Goal: Task Accomplishment & Management: Use online tool/utility

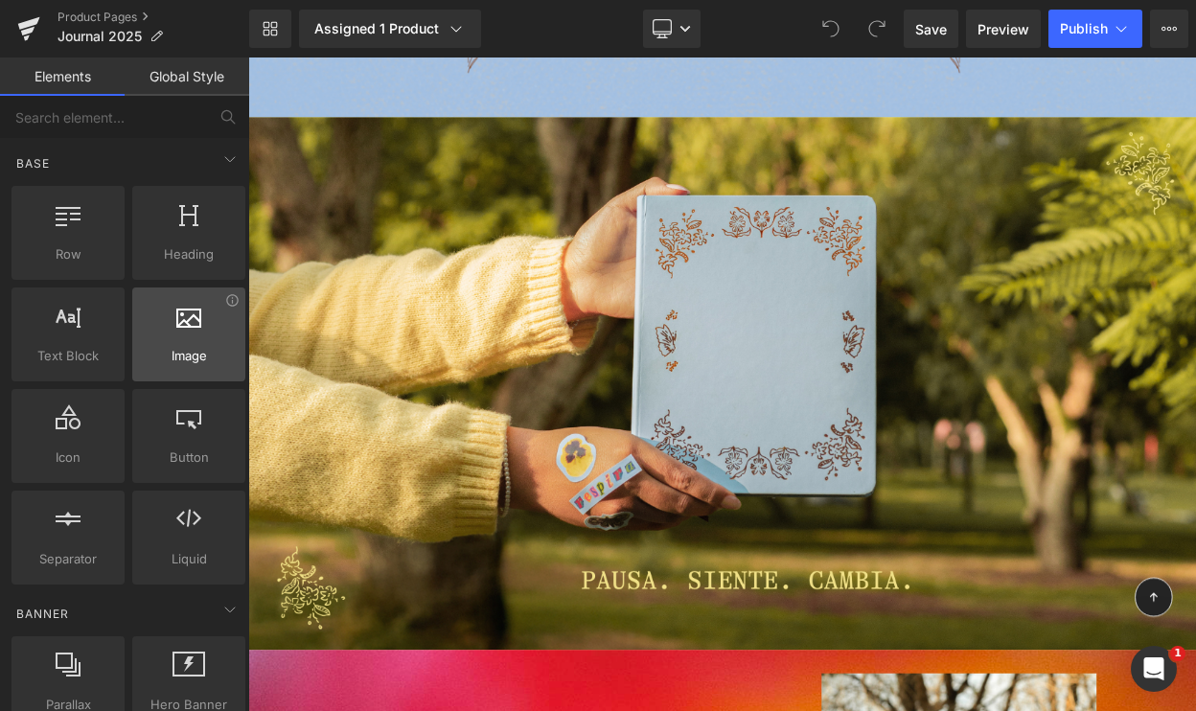
scroll to position [921, 0]
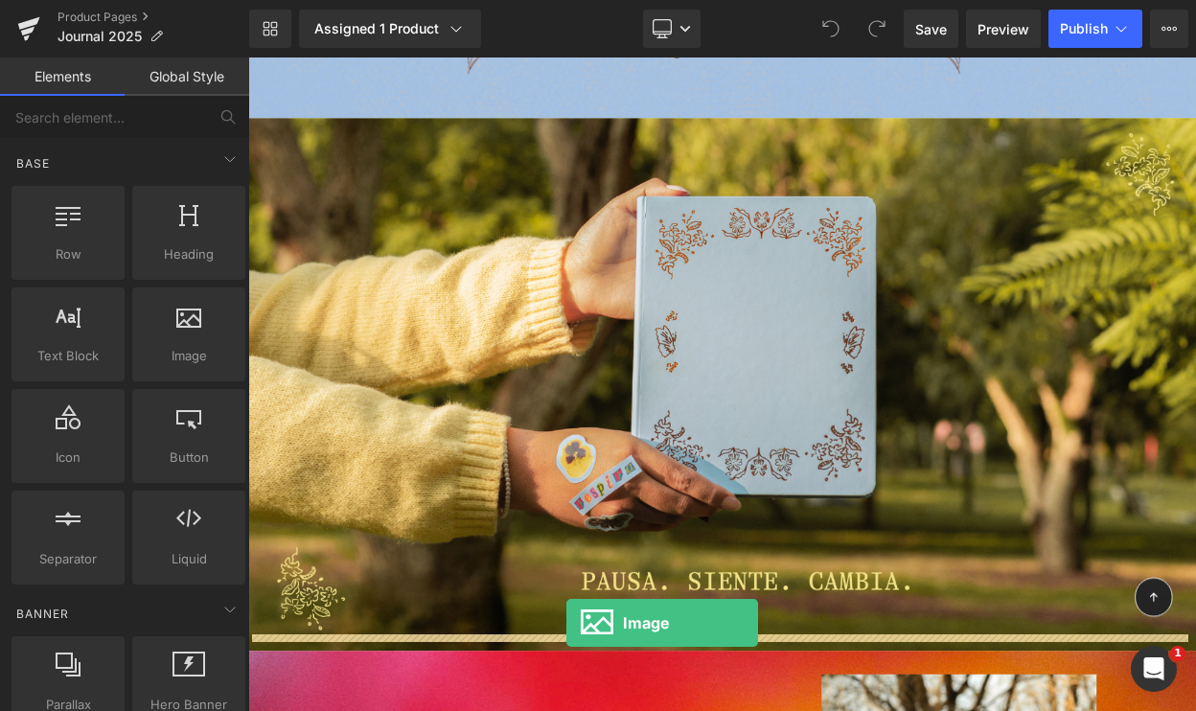
drag, startPoint x: 184, startPoint y: 335, endPoint x: 566, endPoint y: 634, distance: 484.9
click at [566, 0] on div "Image You are previewing how the will restyle your page. You can not edit Eleme…" at bounding box center [598, 0] width 1196 height 0
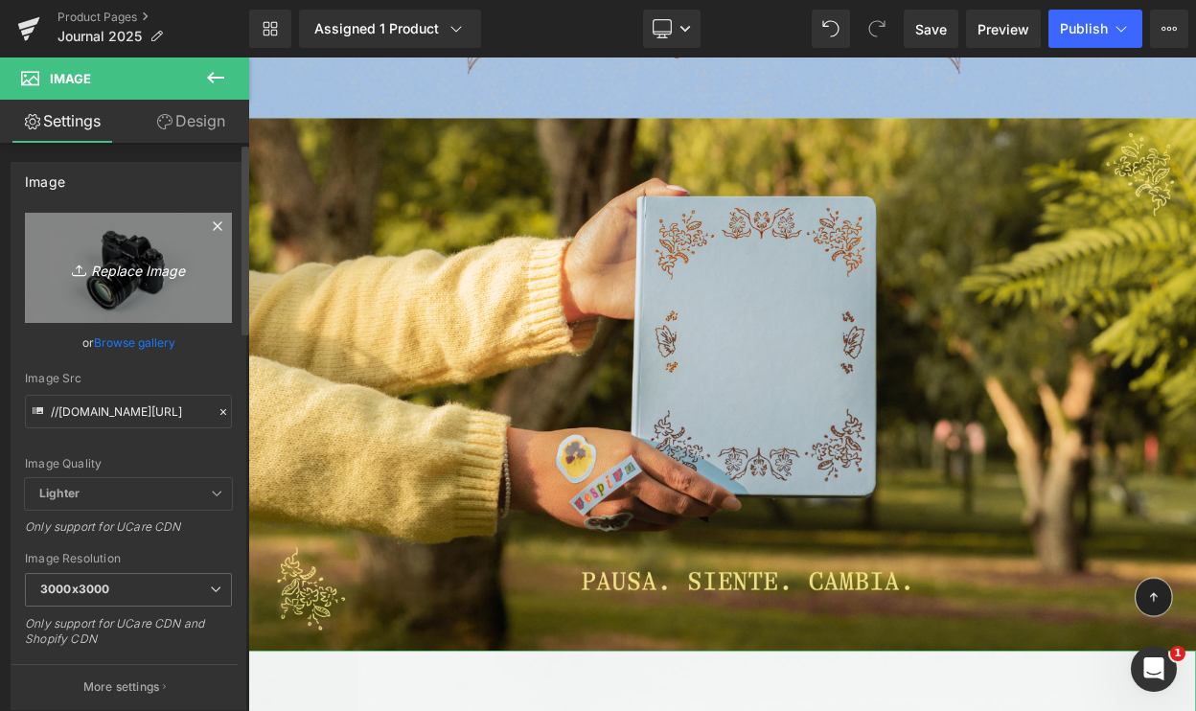
click at [144, 264] on icon "Replace Image" at bounding box center [128, 268] width 153 height 24
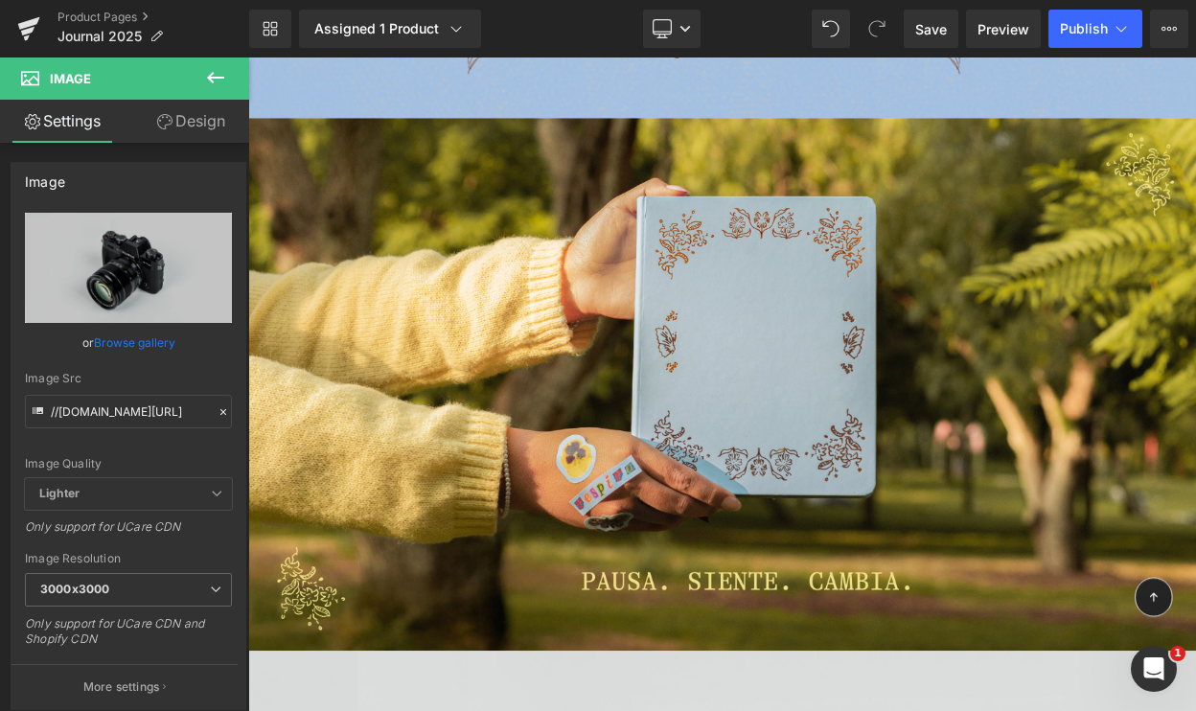
type input "C:\fakepath\Screenshot 2025-08-27 at 11.38.11 a.m..png"
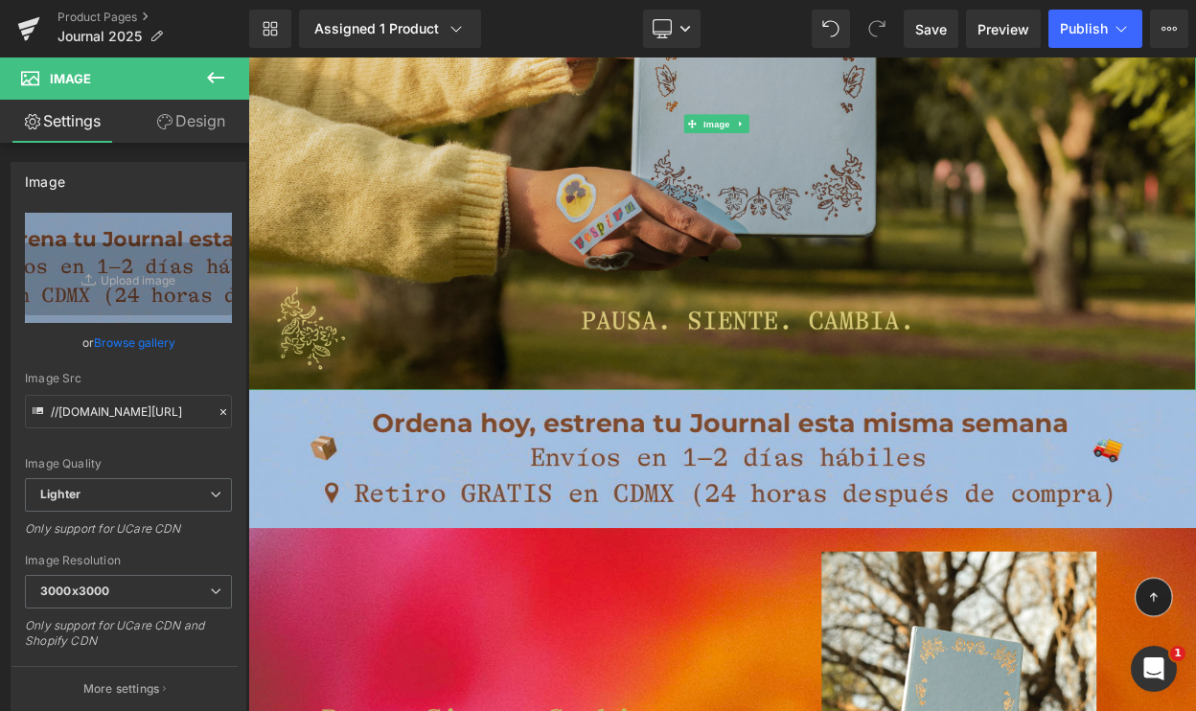
scroll to position [1229, 0]
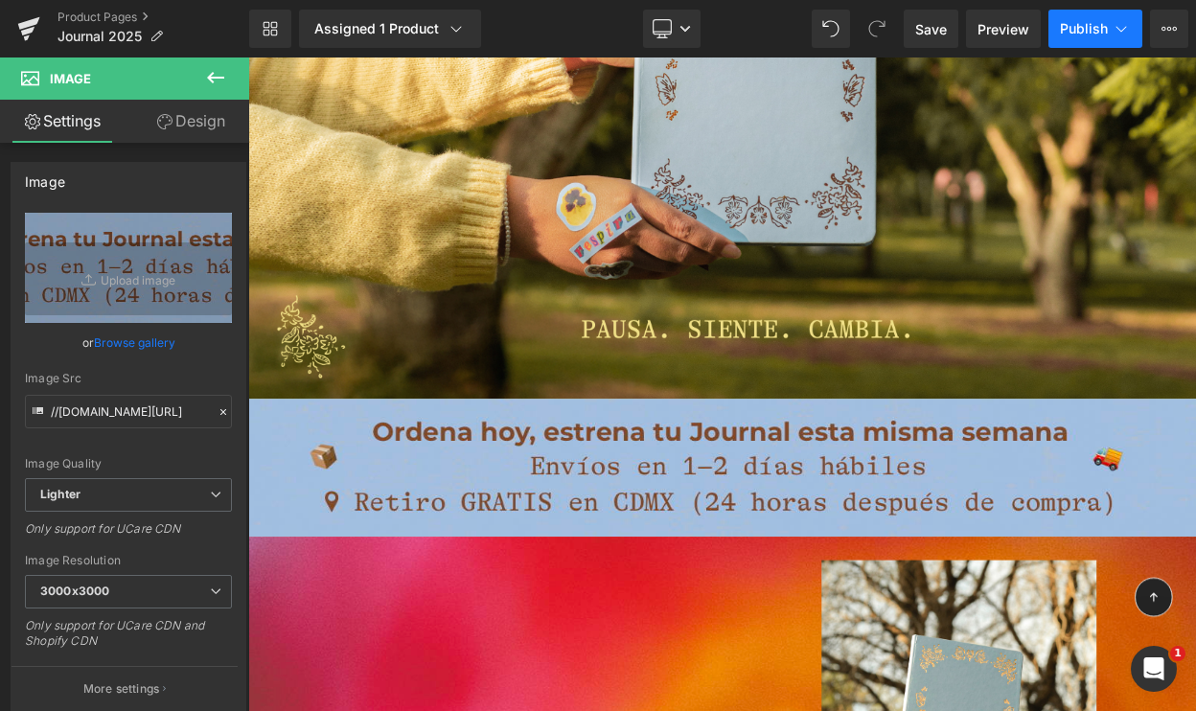
click at [1079, 30] on span "Publish" at bounding box center [1084, 28] width 48 height 15
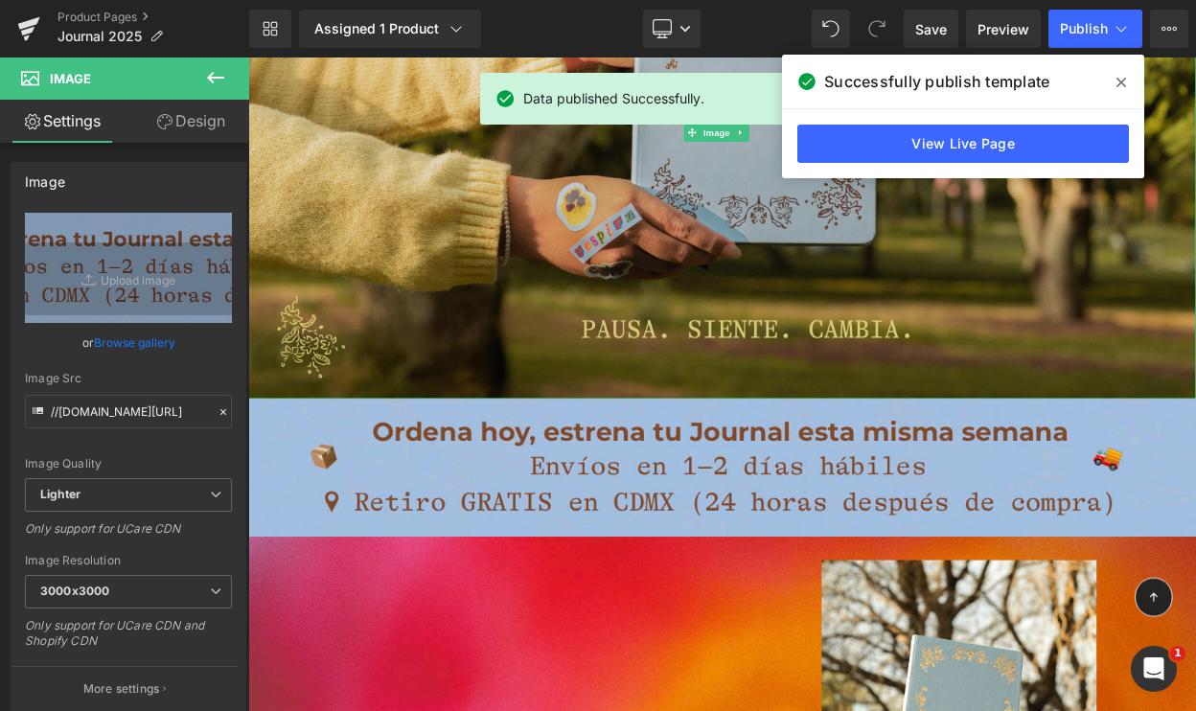
scroll to position [1212, 0]
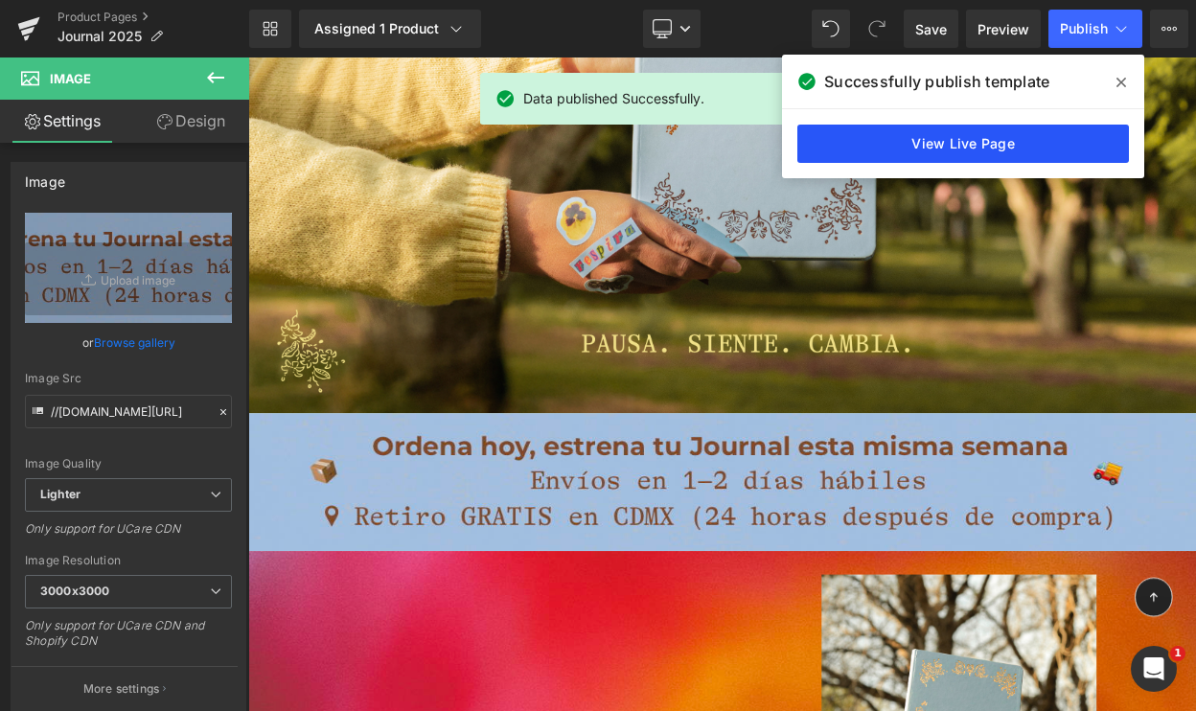
click at [0, 0] on link "View Live Page" at bounding box center [0, 0] width 0 height 0
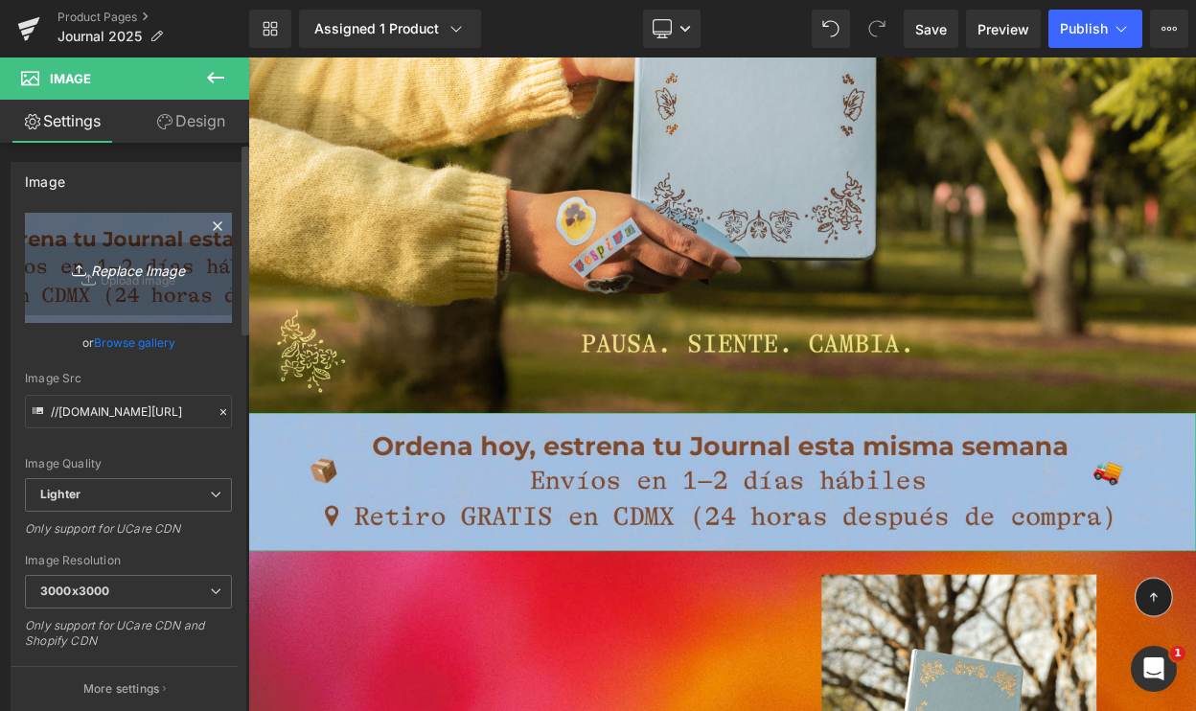
click at [134, 275] on icon "Replace Image" at bounding box center [128, 268] width 153 height 24
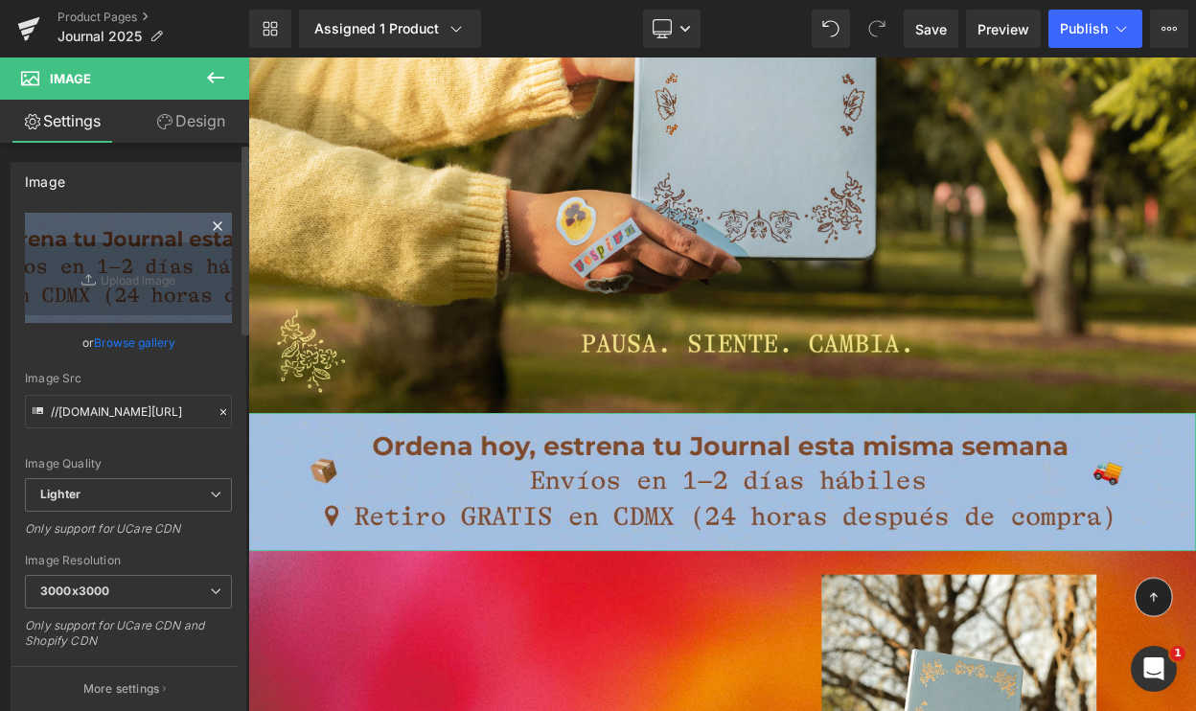
click at [206, 228] on icon at bounding box center [217, 226] width 23 height 23
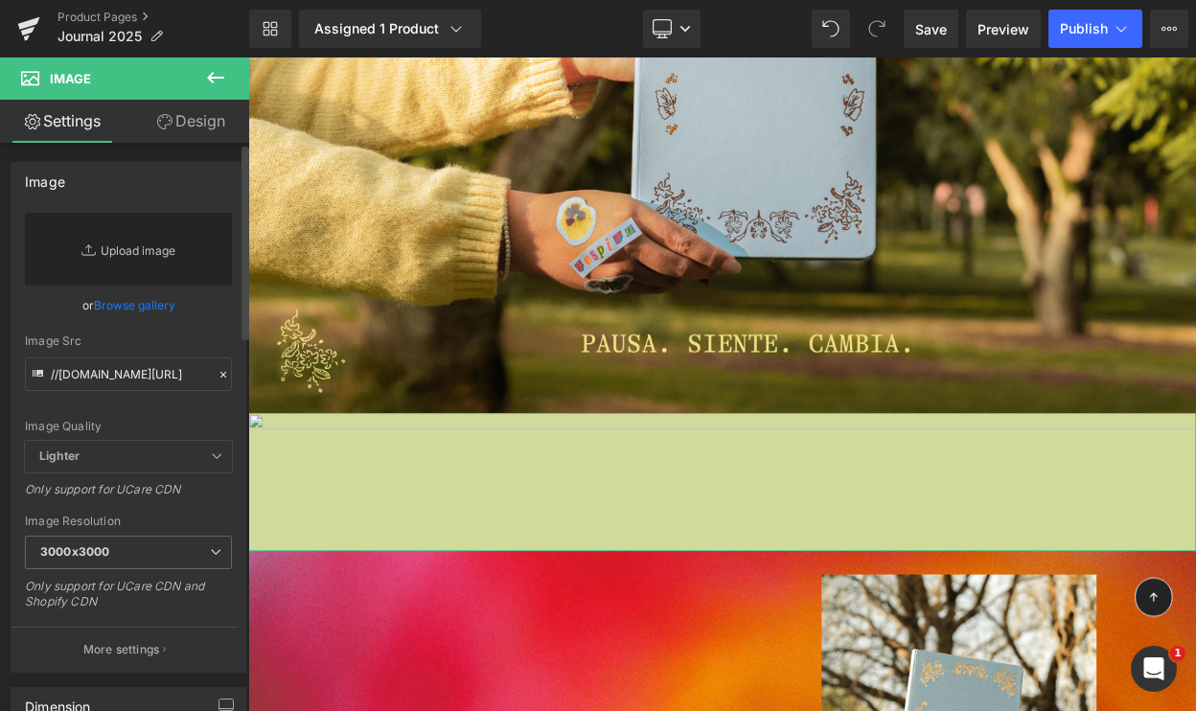
click at [127, 253] on link "Replace Image" at bounding box center [128, 249] width 207 height 73
click at [95, 373] on input "//d1um8515vdn9kb.cloudfront.net/images/parallax.jpg" at bounding box center [128, 375] width 207 height 34
paste input "https://cdn.shopify.com/s/files/1/0570/4643/3947/files/envios_journal.png?v=175…"
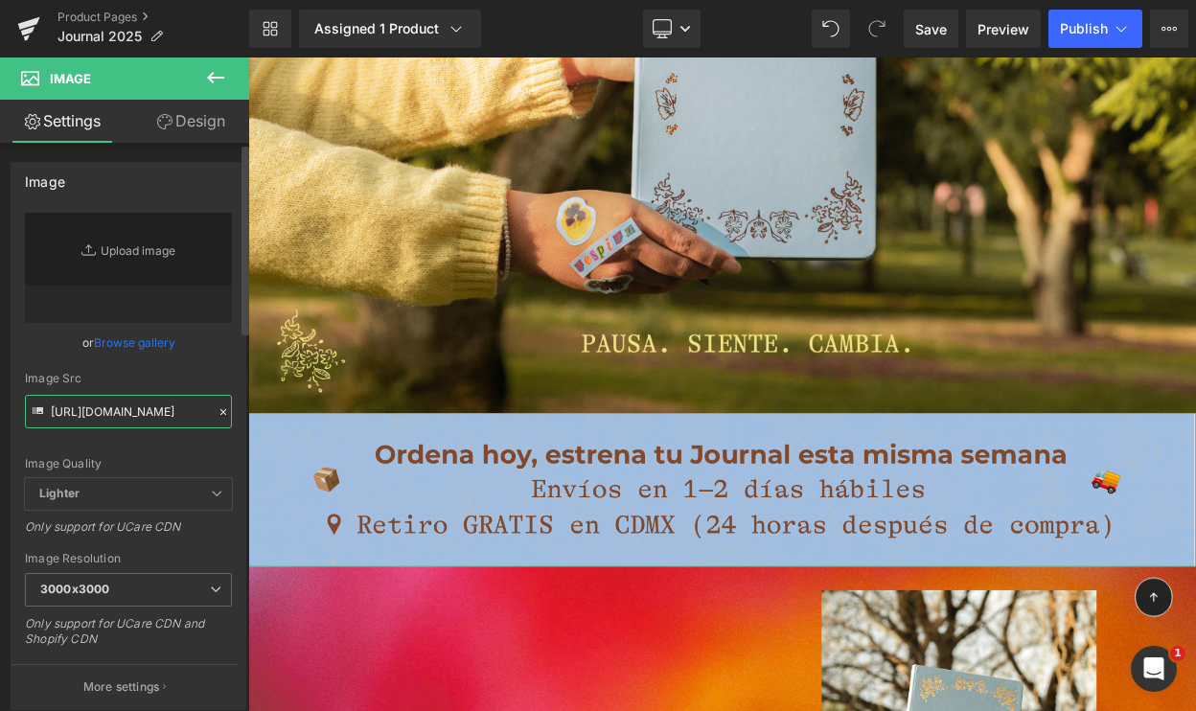
type input "https://cdn.shopify.com/s/files/1/0570/4643/3947/files/envios_journal.png?v=175…"
click at [114, 375] on div "Image Src" at bounding box center [128, 378] width 207 height 13
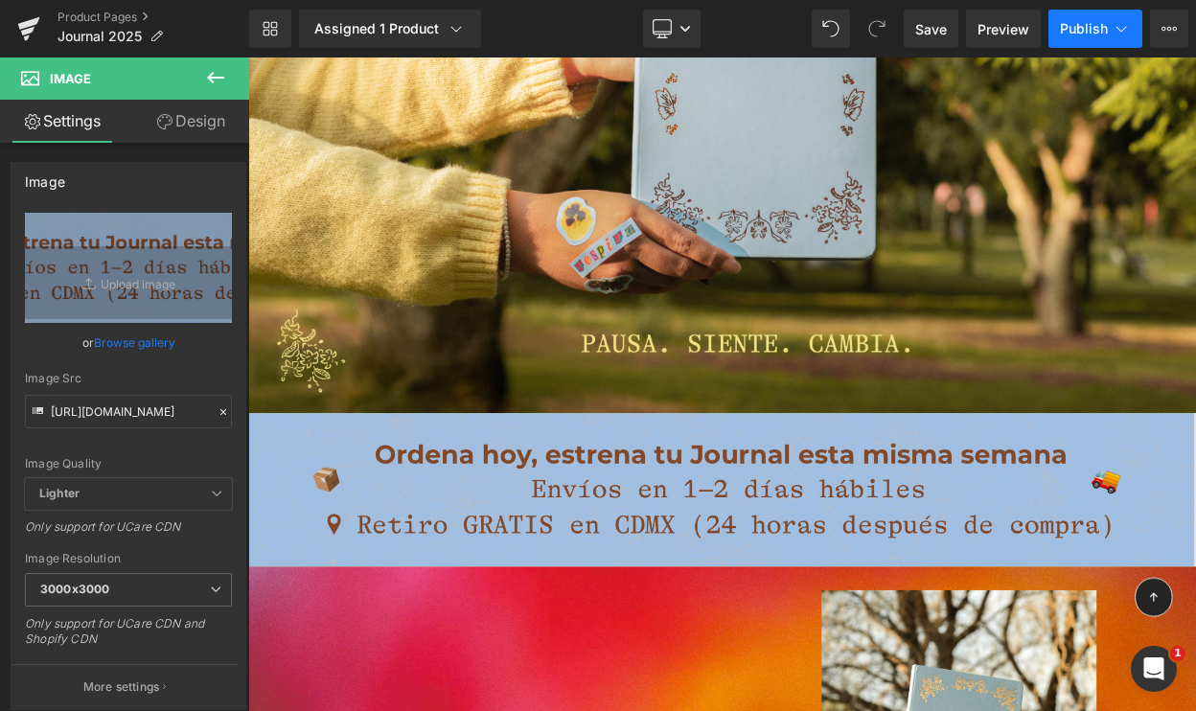
click at [1079, 42] on button "Publish" at bounding box center [1096, 29] width 94 height 38
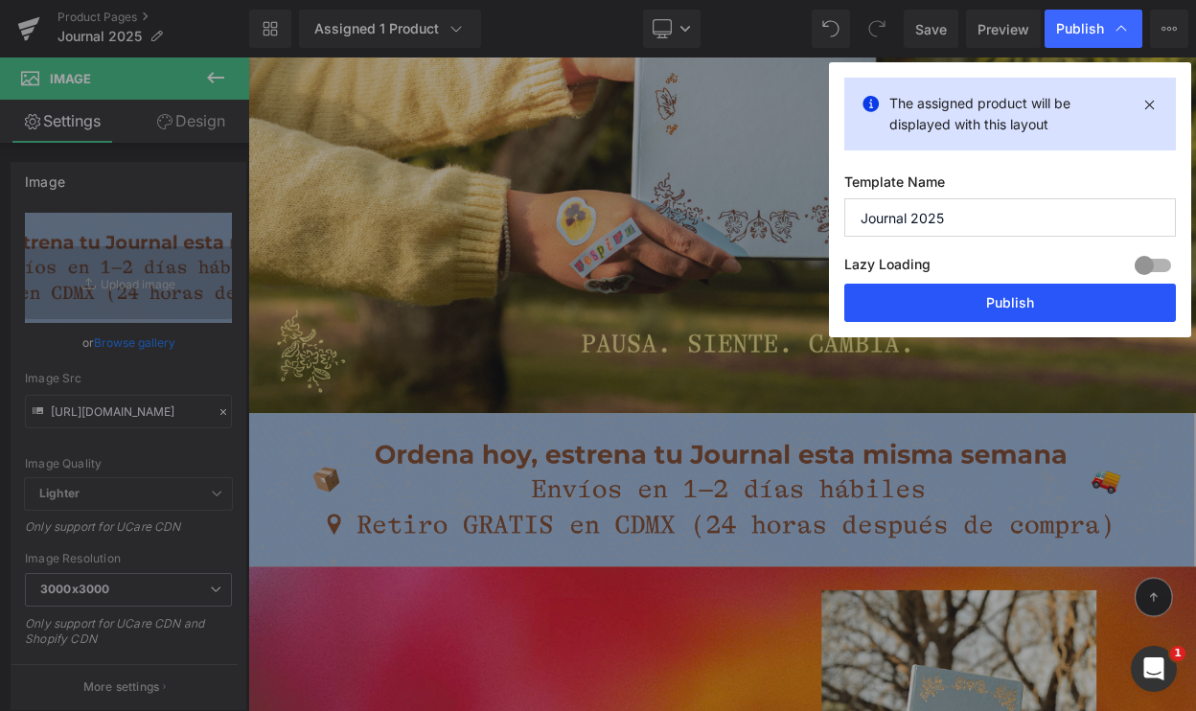
click at [0, 0] on button "Publish" at bounding box center [0, 0] width 0 height 0
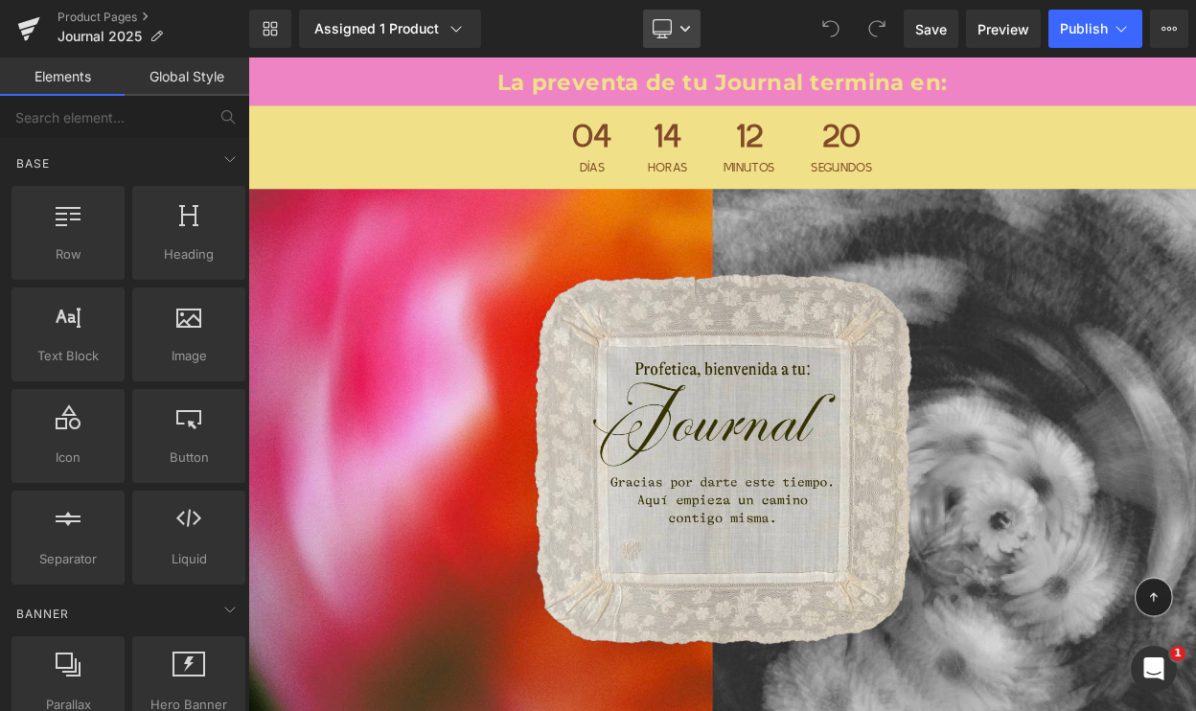
click at [684, 33] on icon at bounding box center [686, 29] width 12 height 12
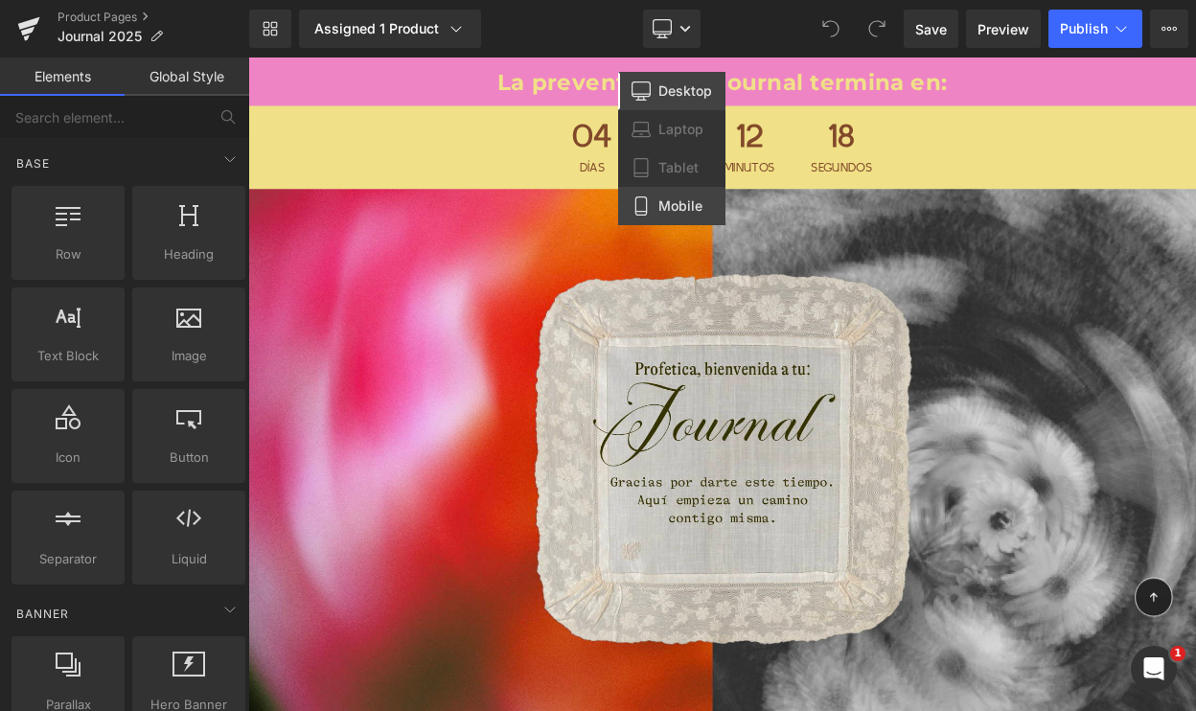
click at [676, 196] on link "Mobile" at bounding box center [671, 206] width 107 height 38
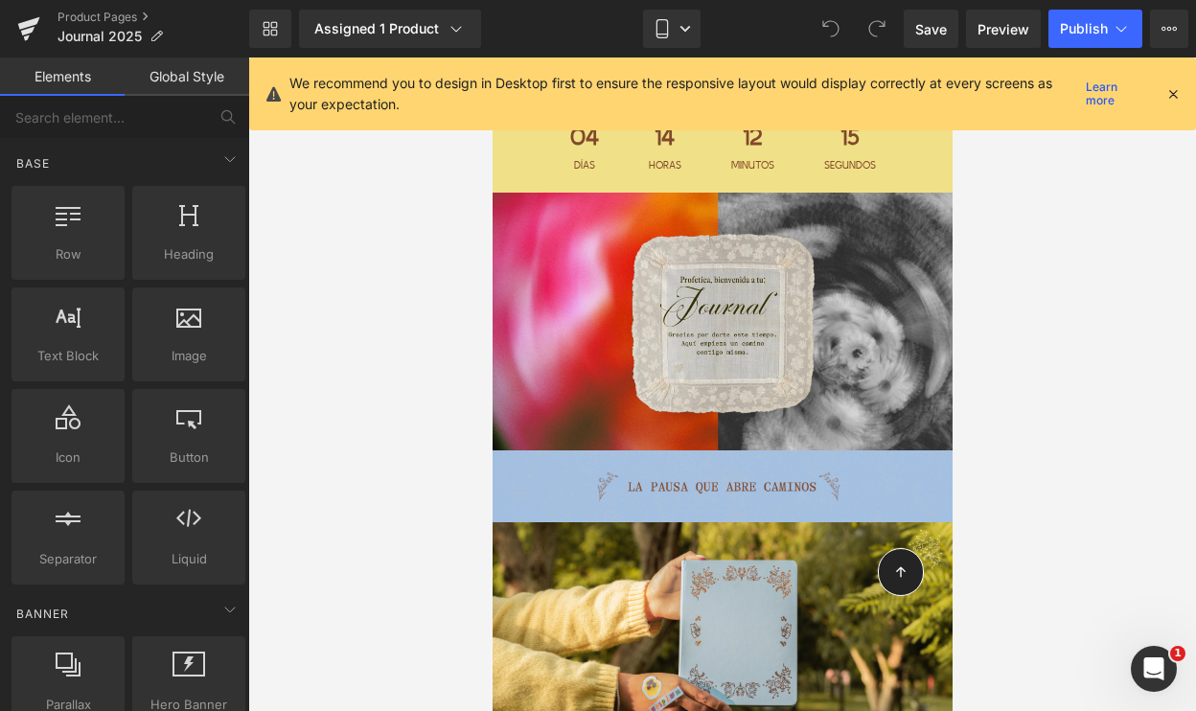
click at [1170, 88] on icon at bounding box center [1173, 93] width 17 height 17
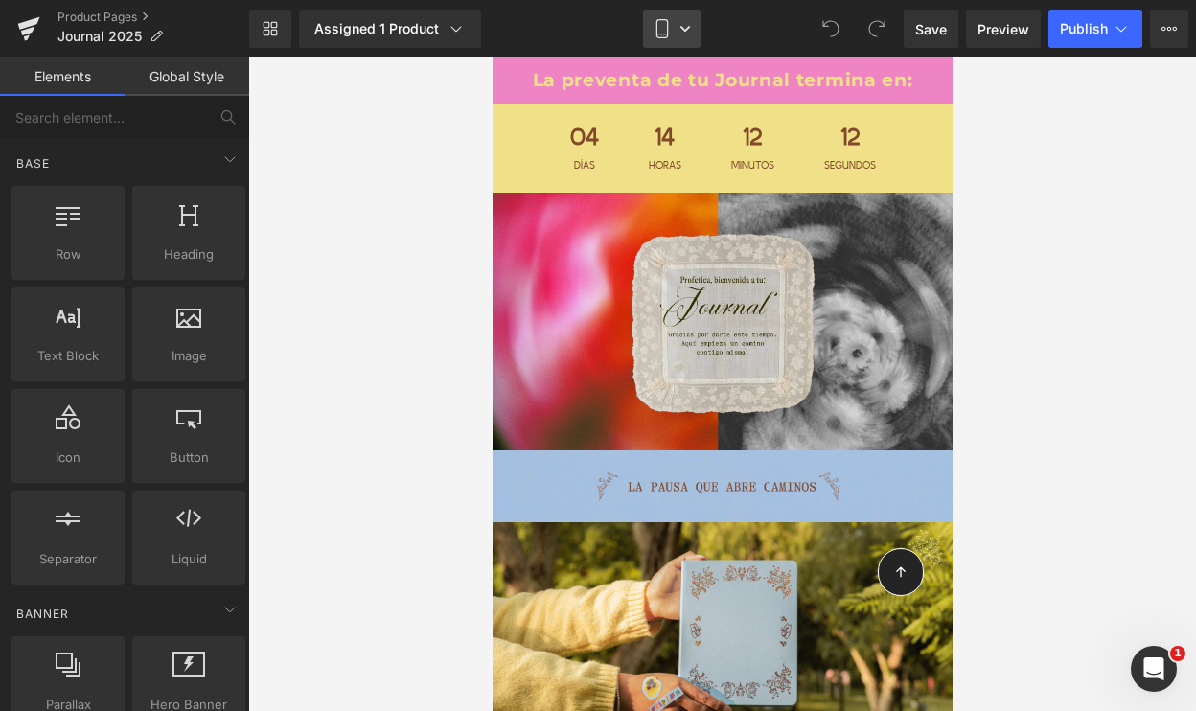
click at [682, 29] on icon at bounding box center [686, 29] width 10 height 6
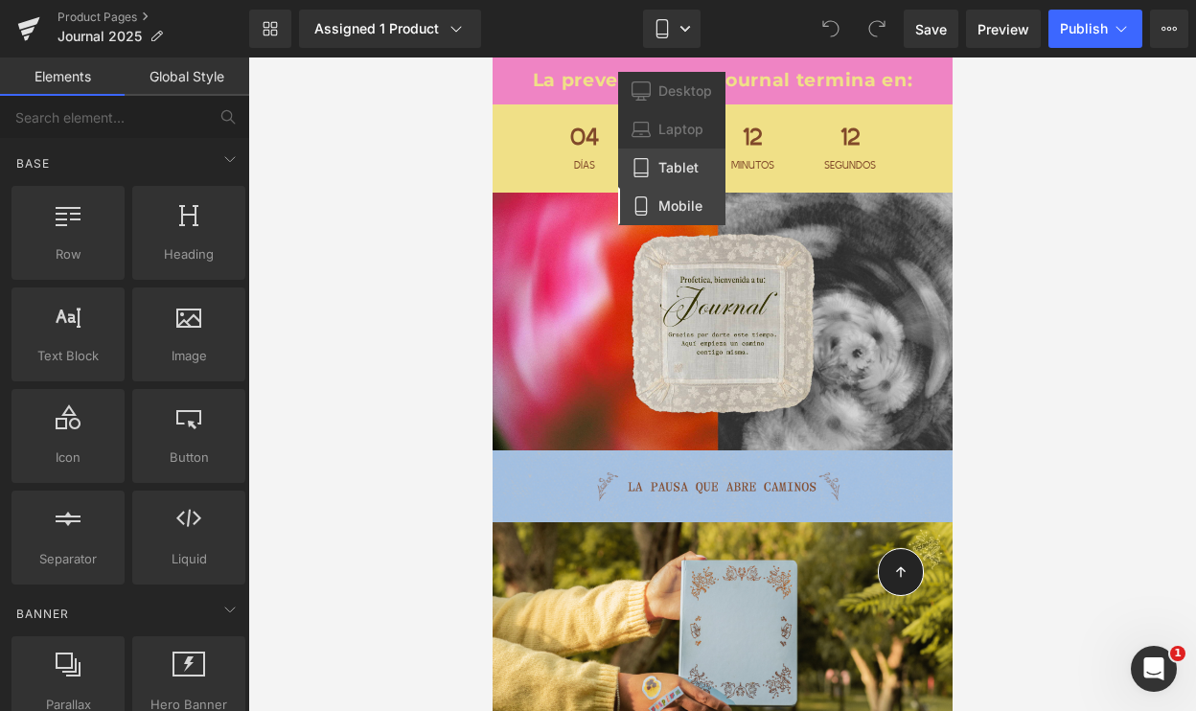
click at [663, 171] on span "Tablet" at bounding box center [678, 167] width 40 height 17
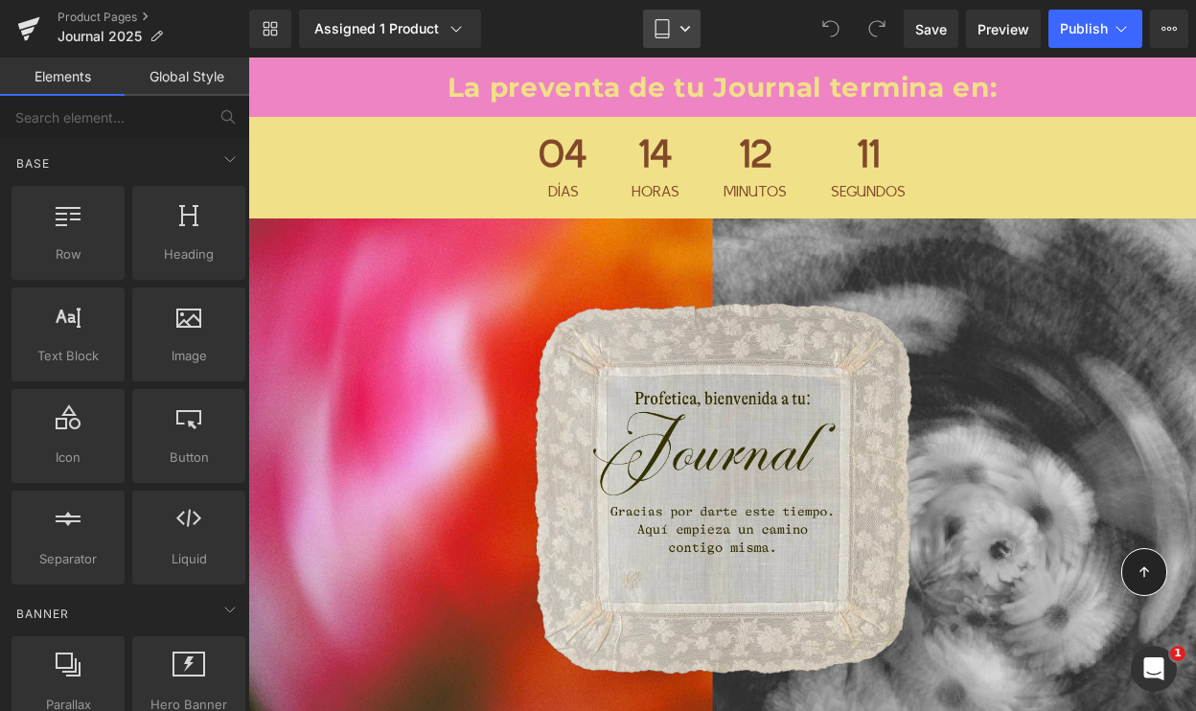
click at [672, 35] on link "Tablet" at bounding box center [672, 29] width 58 height 38
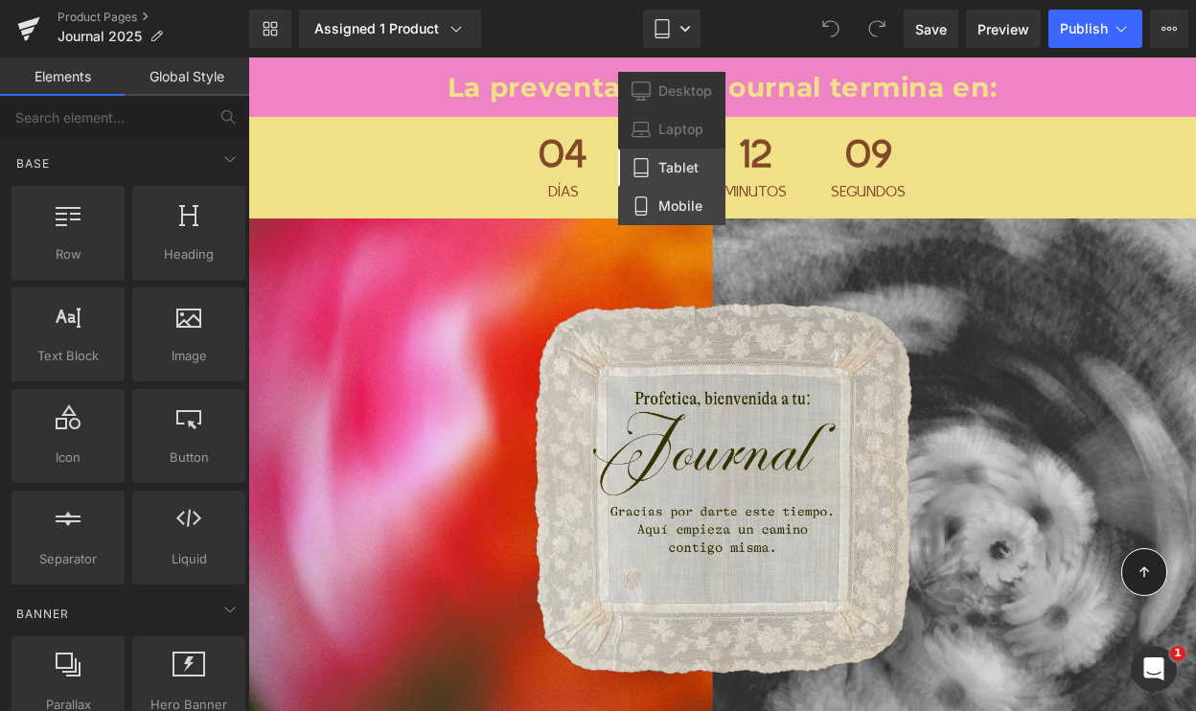
click at [676, 202] on span "Mobile" at bounding box center [680, 205] width 44 height 17
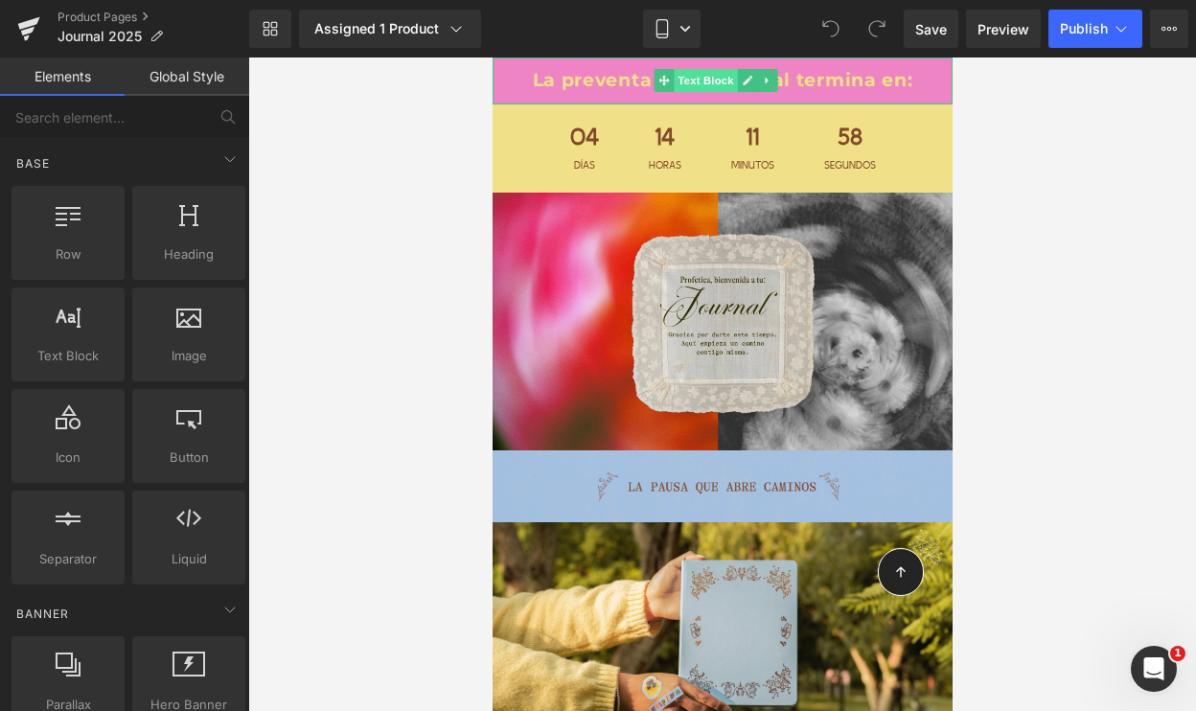
click at [700, 81] on span "Text Block" at bounding box center [704, 80] width 63 height 23
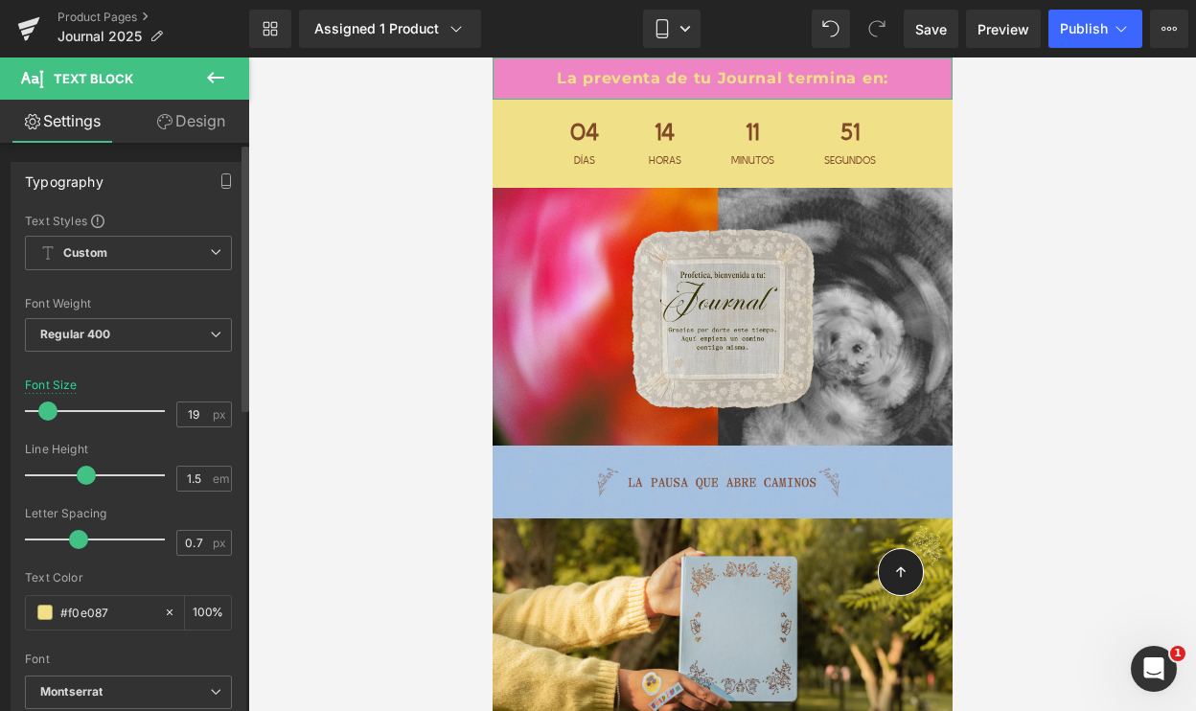
click at [43, 411] on span at bounding box center [47, 411] width 19 height 19
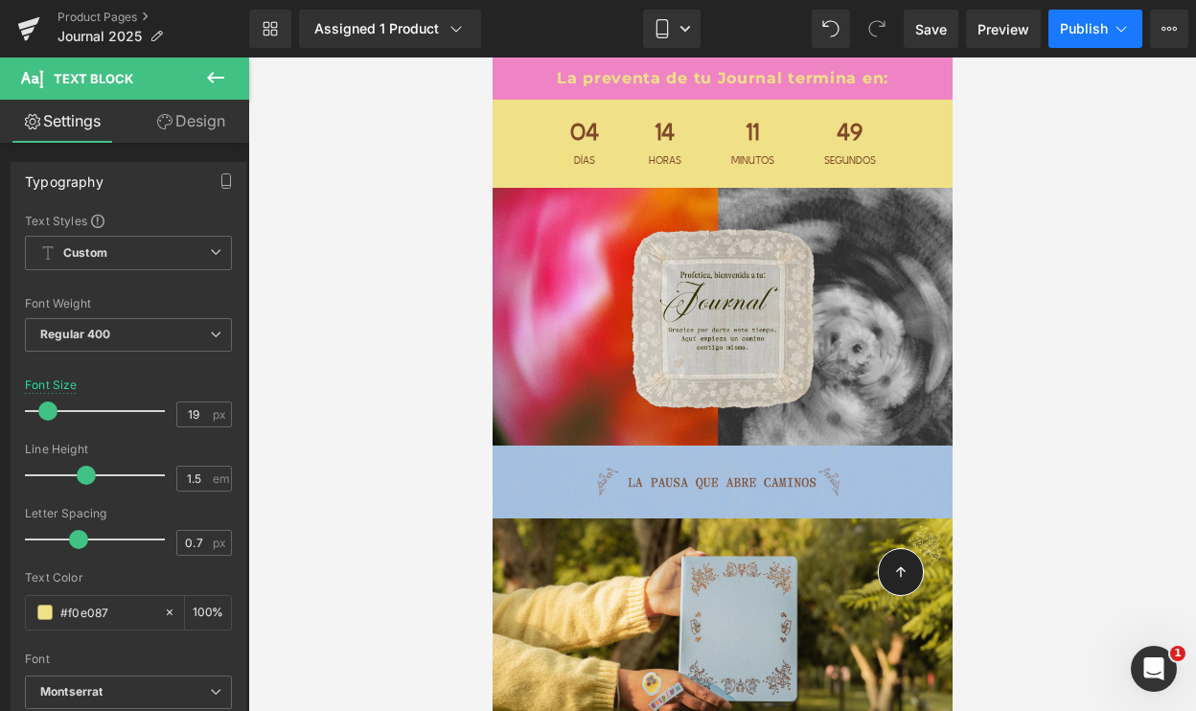
click at [1089, 34] on span "Publish" at bounding box center [1084, 28] width 48 height 15
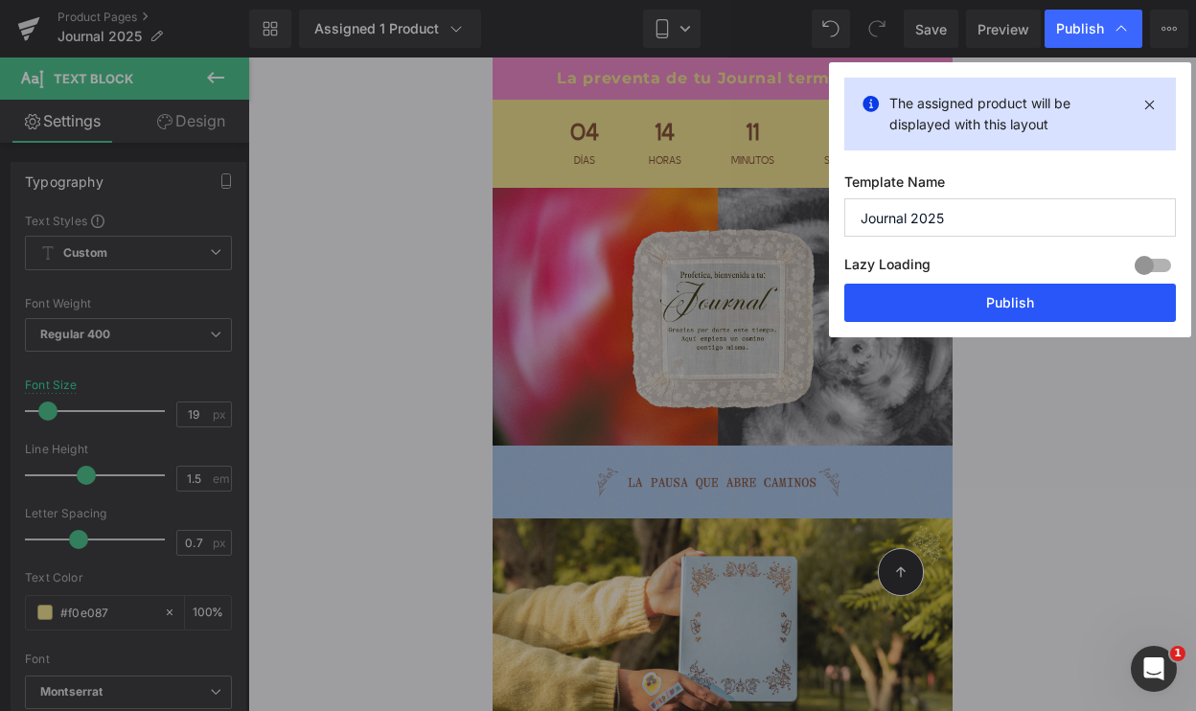
click at [850, 316] on button "Publish" at bounding box center [1010, 303] width 332 height 38
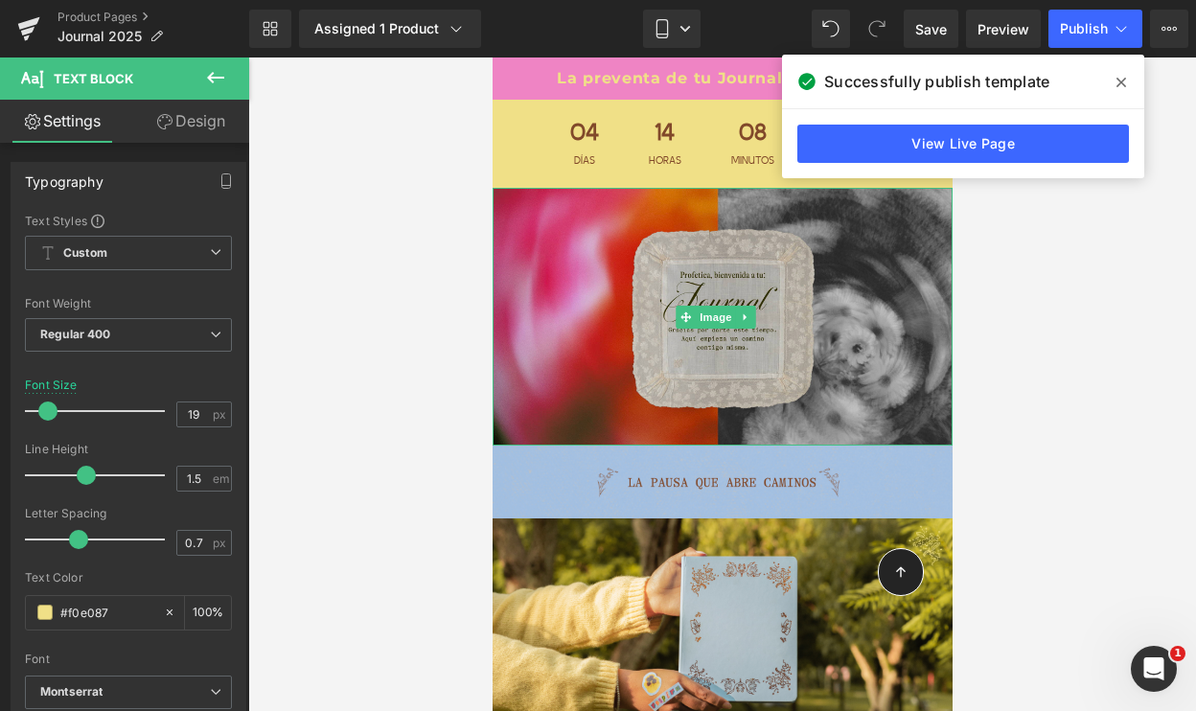
click at [831, 316] on img at bounding box center [722, 317] width 460 height 258
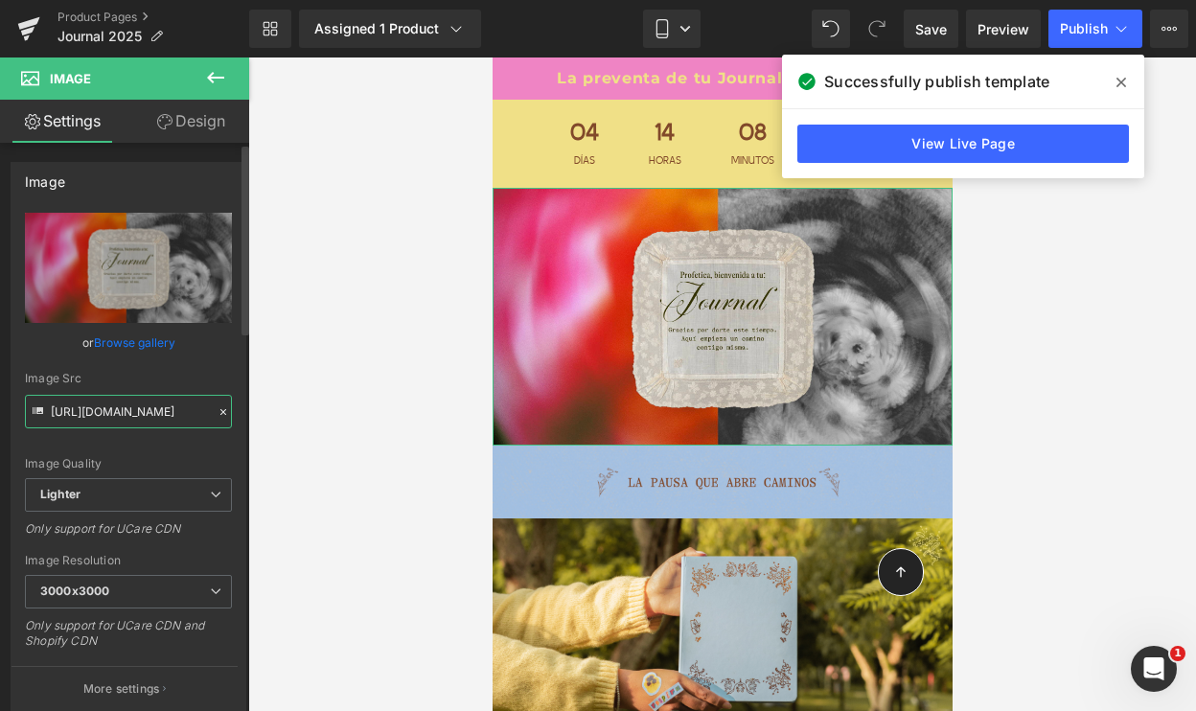
click at [104, 417] on input "[URL][DOMAIN_NAME]" at bounding box center [128, 412] width 207 height 34
paste input "[DOMAIN_NAME][URL]"
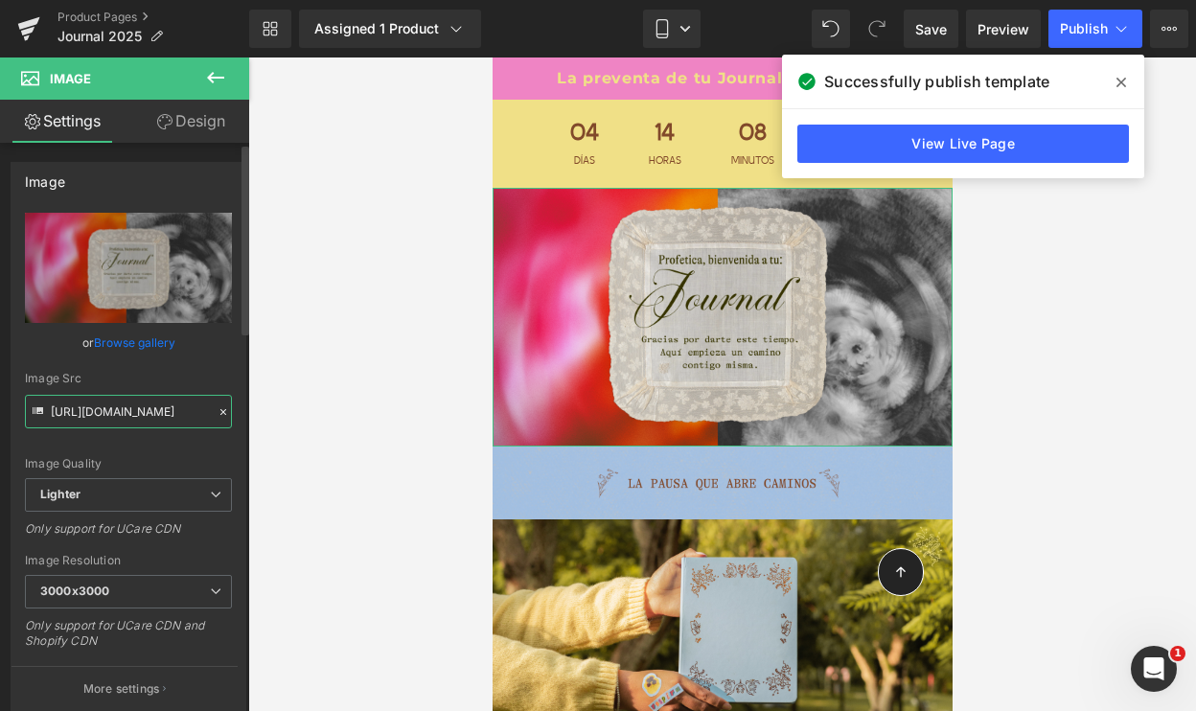
type input "[URL][DOMAIN_NAME]"
click at [129, 377] on div "Image Src" at bounding box center [128, 378] width 207 height 13
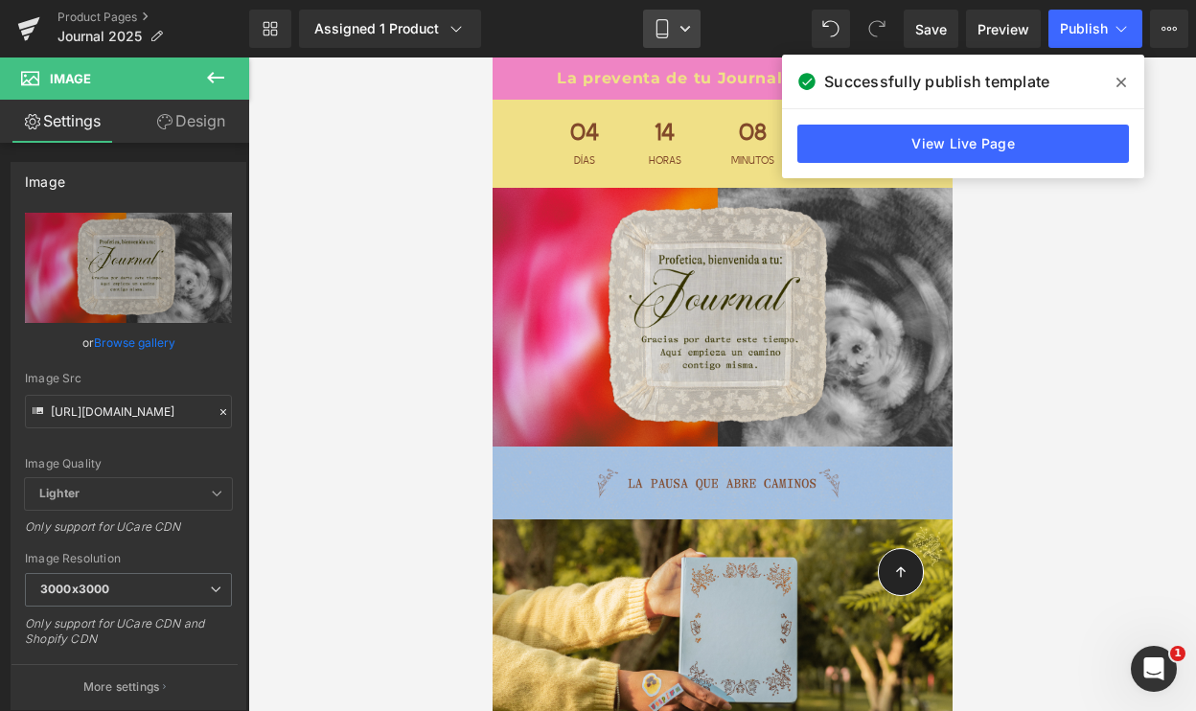
click at [676, 35] on link "Mobile" at bounding box center [672, 29] width 58 height 38
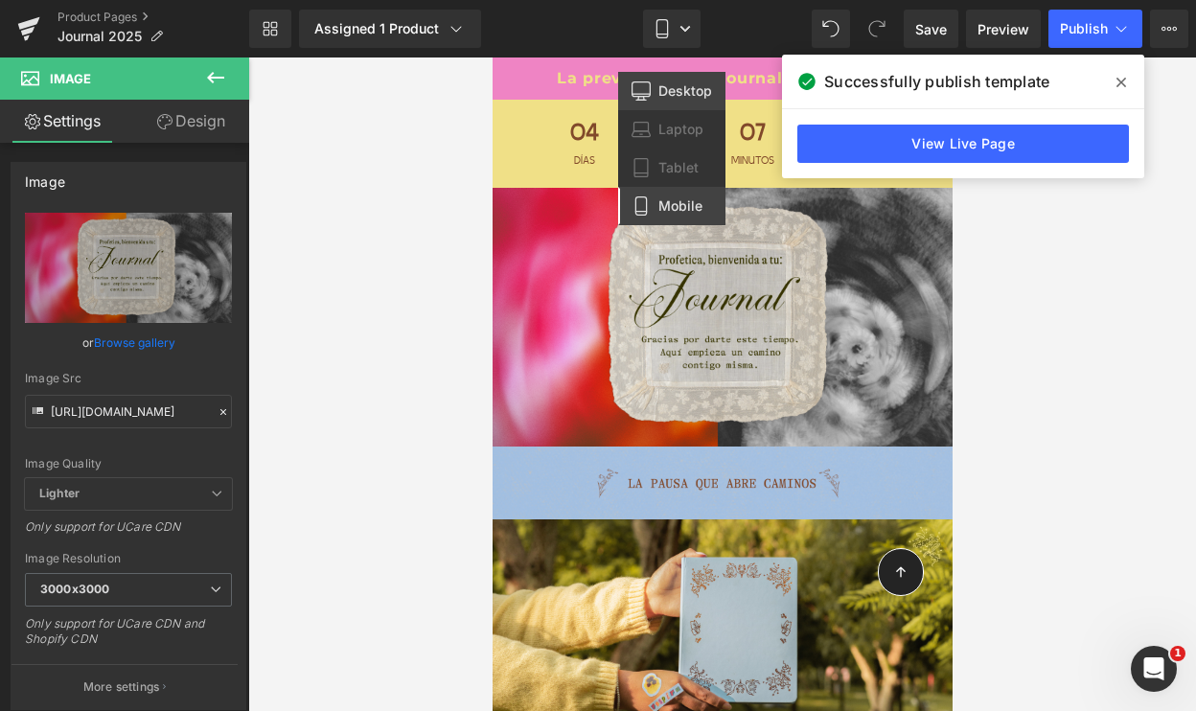
click at [676, 96] on span "Desktop" at bounding box center [685, 90] width 54 height 17
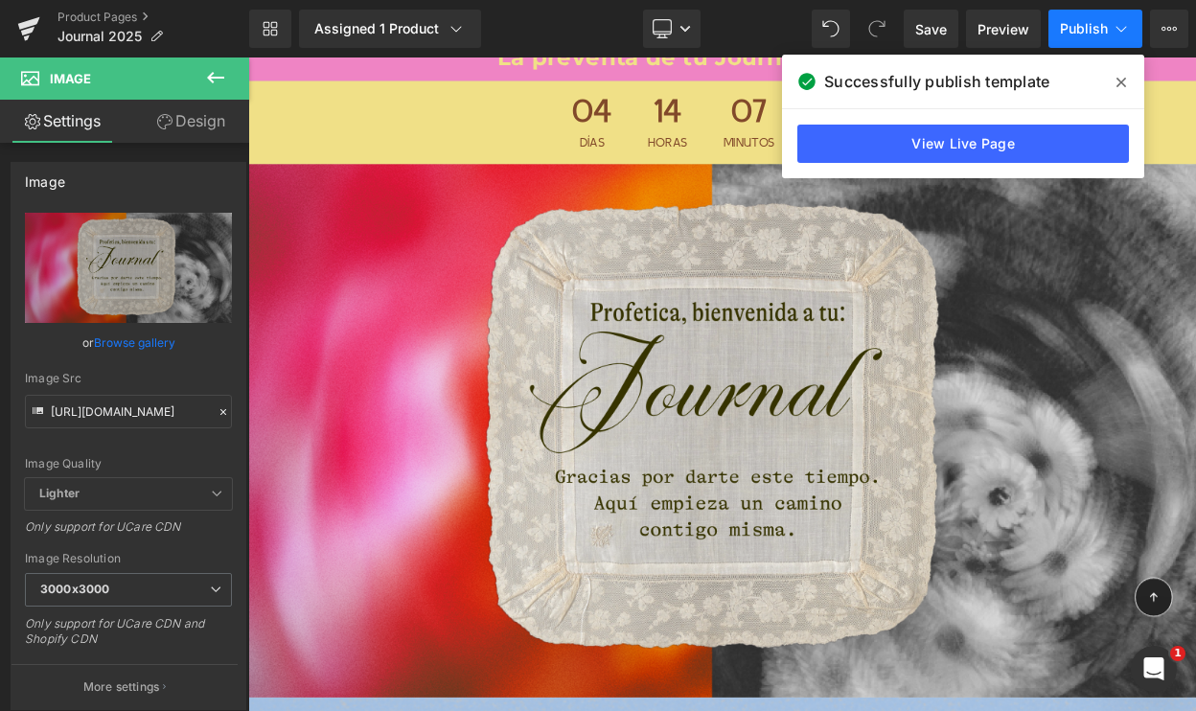
click at [1090, 35] on span "Publish" at bounding box center [1084, 28] width 48 height 15
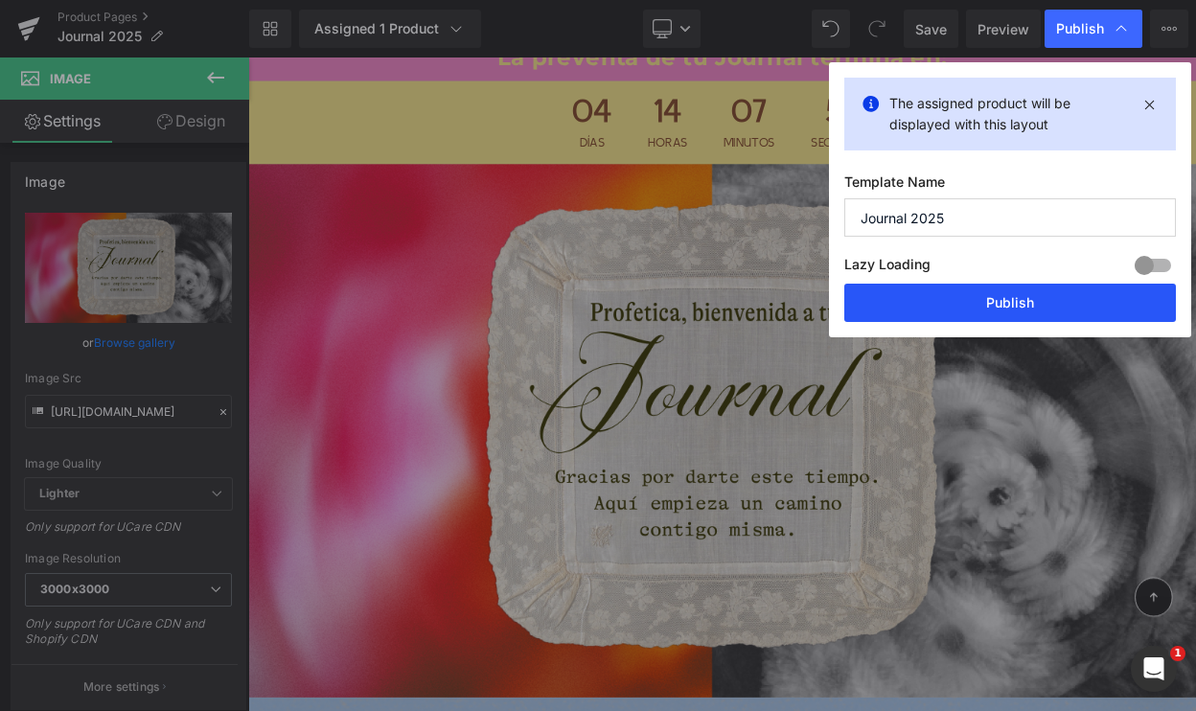
click at [983, 289] on button "Publish" at bounding box center [1010, 303] width 332 height 38
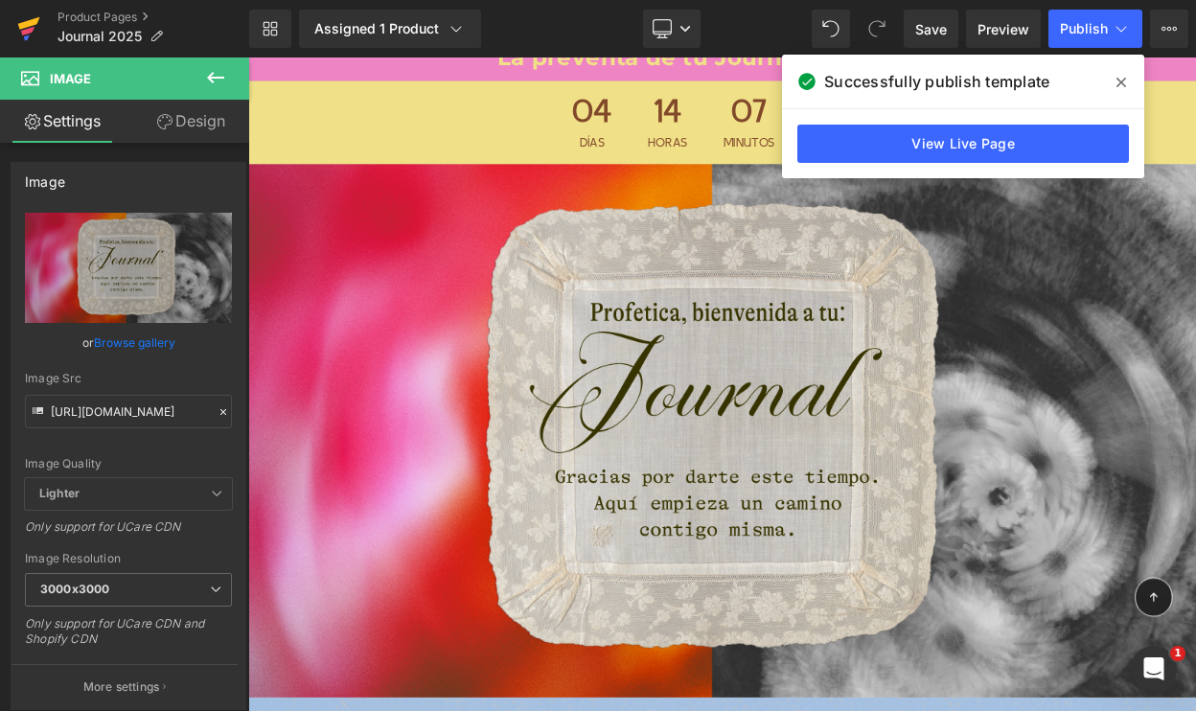
click at [26, 35] on icon at bounding box center [28, 29] width 23 height 48
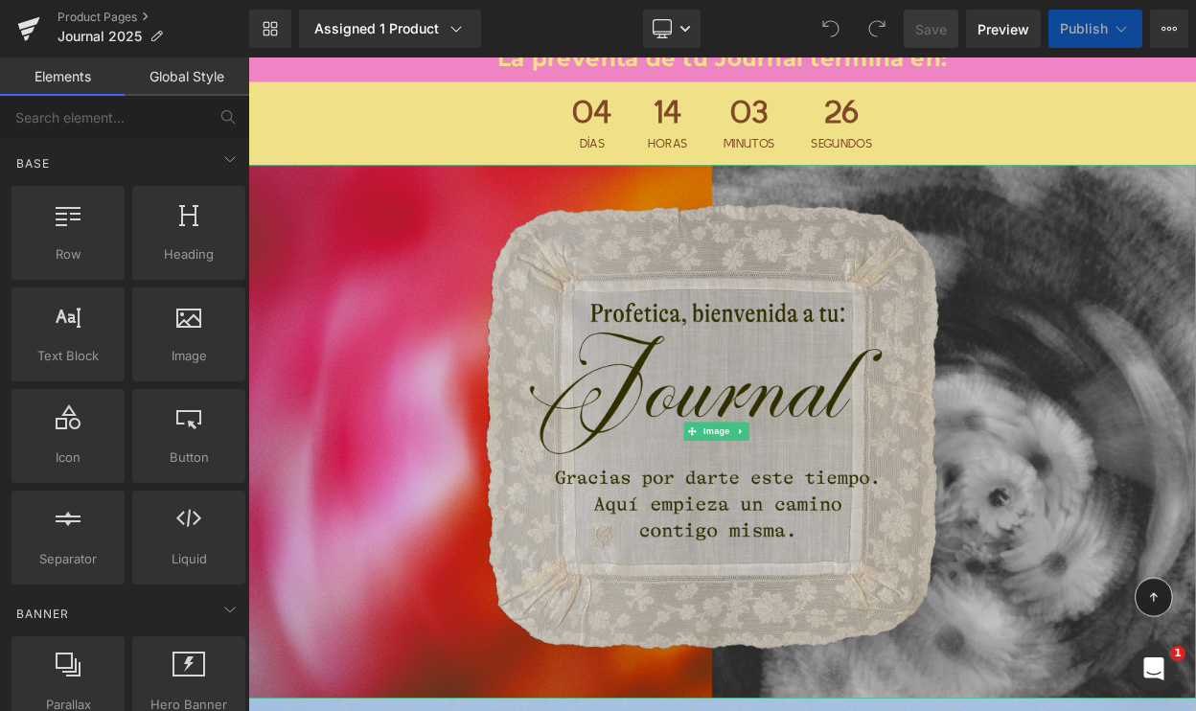
scroll to position [29, 0]
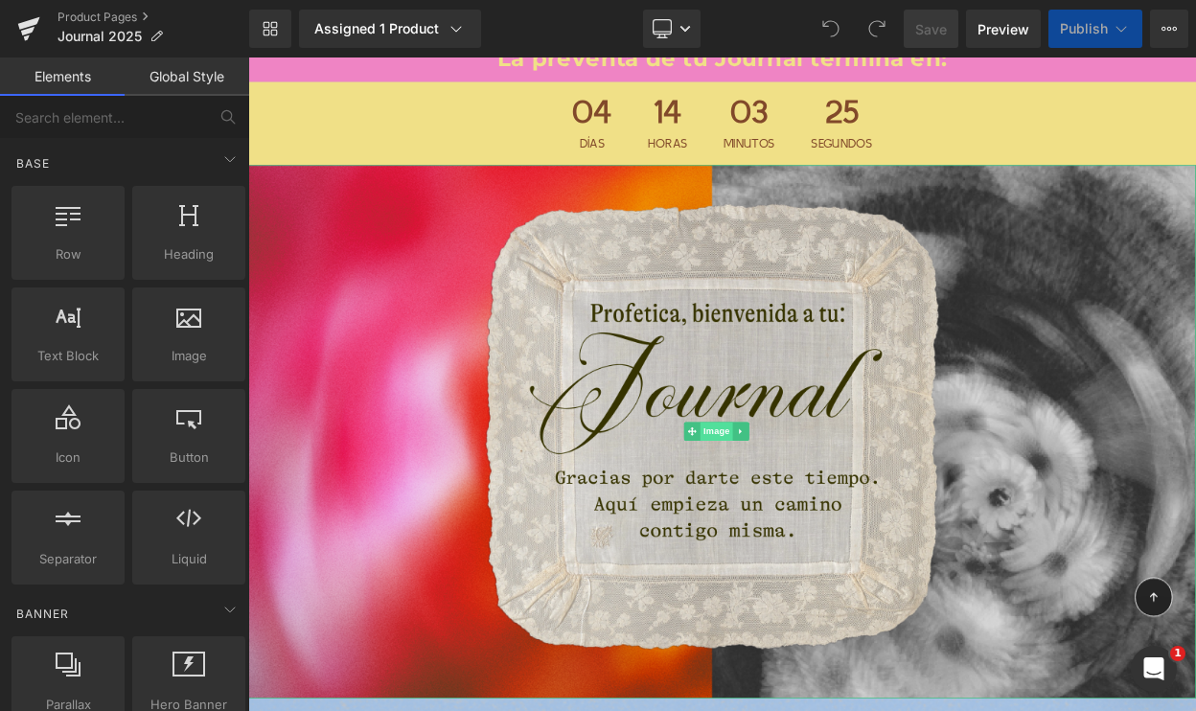
click at [811, 506] on span "Image" at bounding box center [821, 515] width 40 height 23
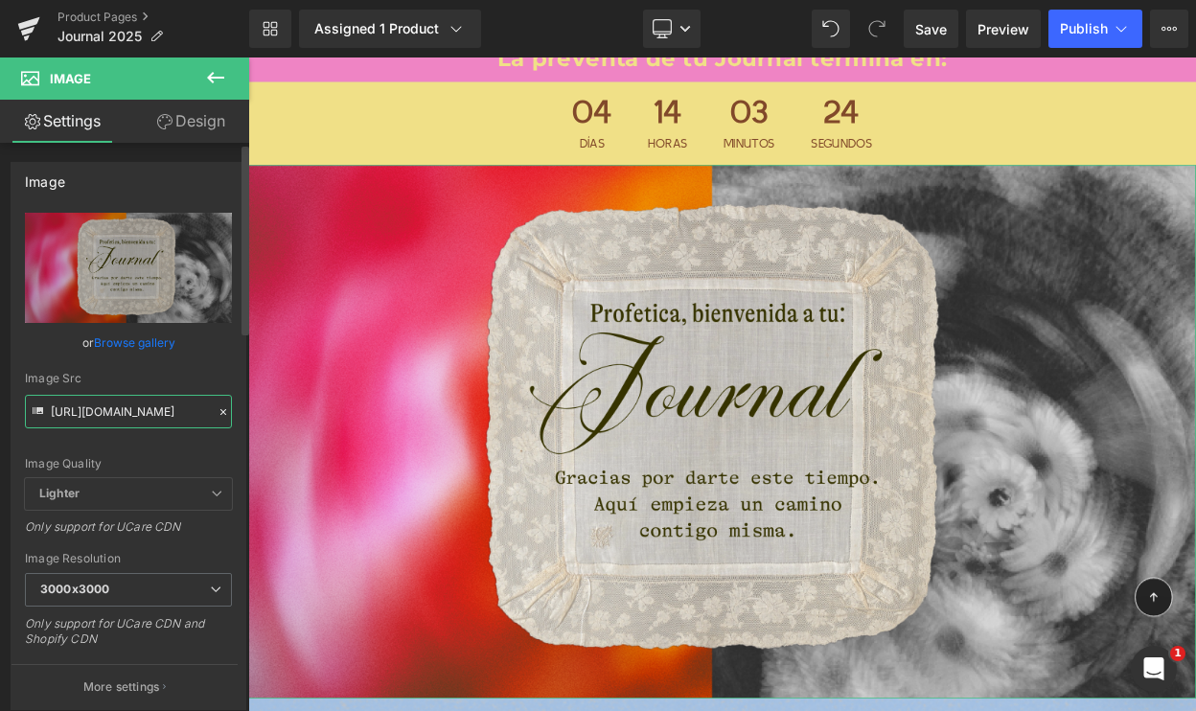
click at [100, 413] on input "https://cdn.shopify.com/s/files/1/0570/4643/3947/files/Journal-Cover-Profetica_…" at bounding box center [128, 412] width 207 height 34
paste input ".png?v=1756263361"
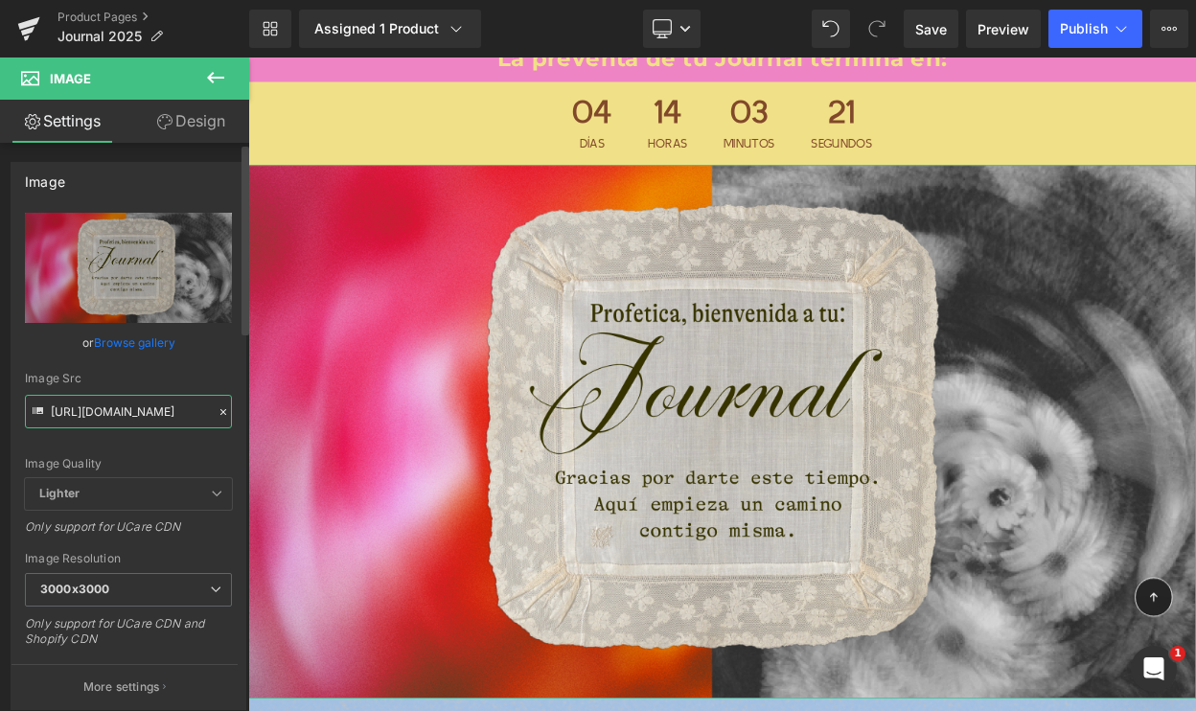
type input "https://cdn.shopify.com/s/files/1/0570/4643/3947/files/Journal-Cover-Profetica.…"
click at [124, 377] on div "Image Src" at bounding box center [128, 378] width 207 height 13
click at [1065, 13] on button "Publish" at bounding box center [1096, 29] width 94 height 38
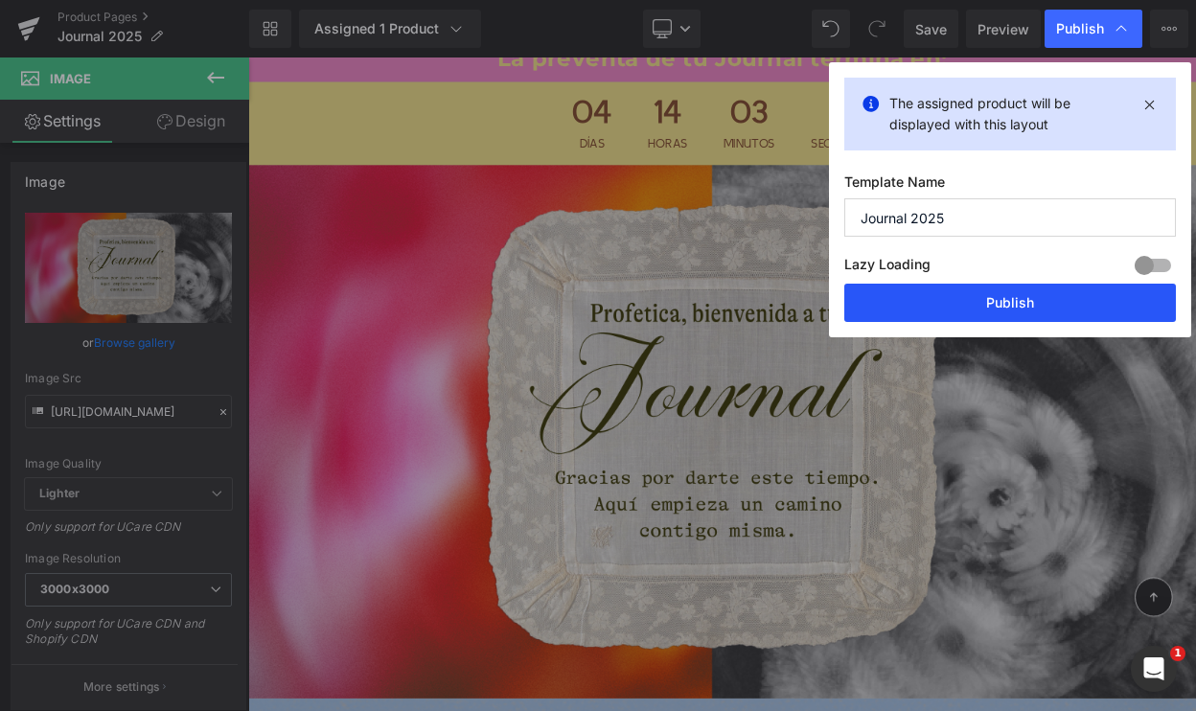
drag, startPoint x: 1019, startPoint y: 306, endPoint x: 943, endPoint y: 298, distance: 76.1
click at [1019, 306] on button "Publish" at bounding box center [1010, 303] width 332 height 38
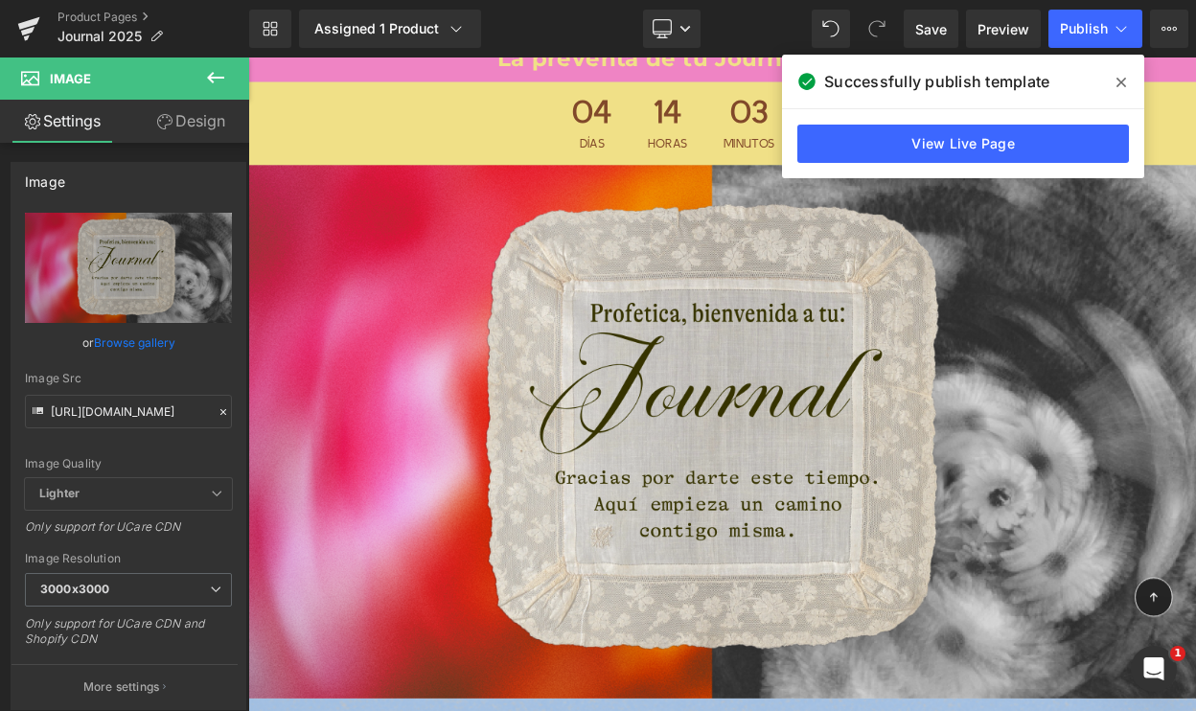
click at [204, 88] on icon at bounding box center [215, 77] width 23 height 23
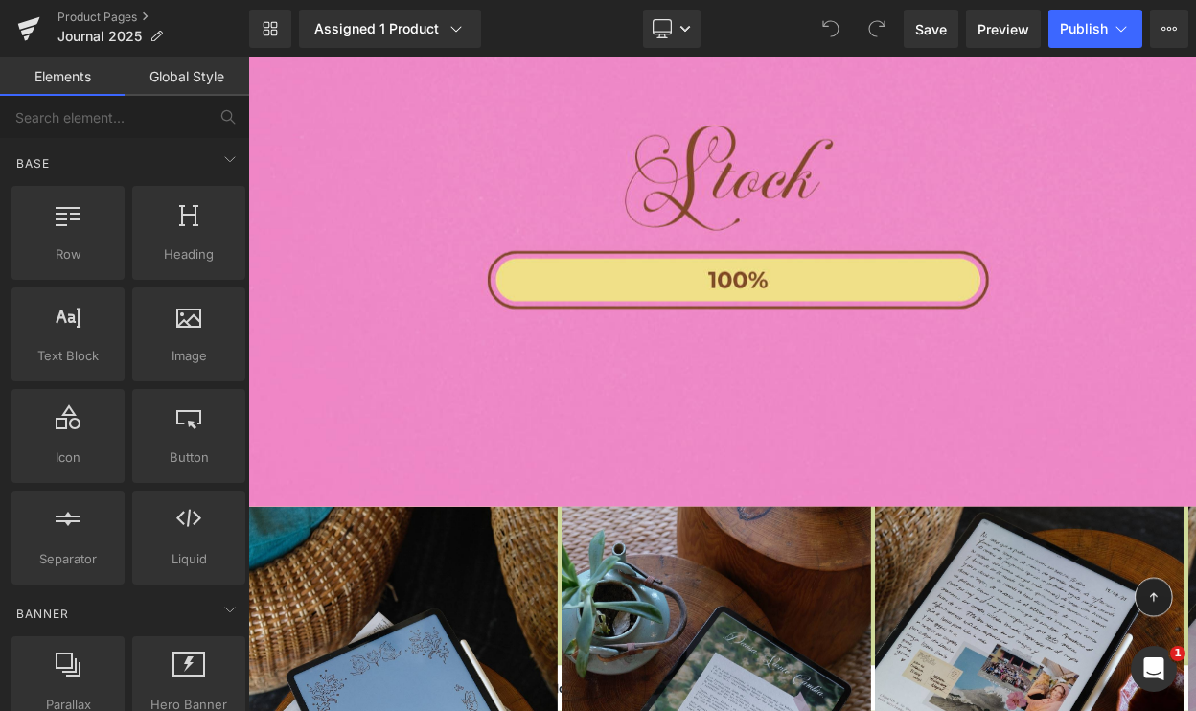
scroll to position [10413, 0]
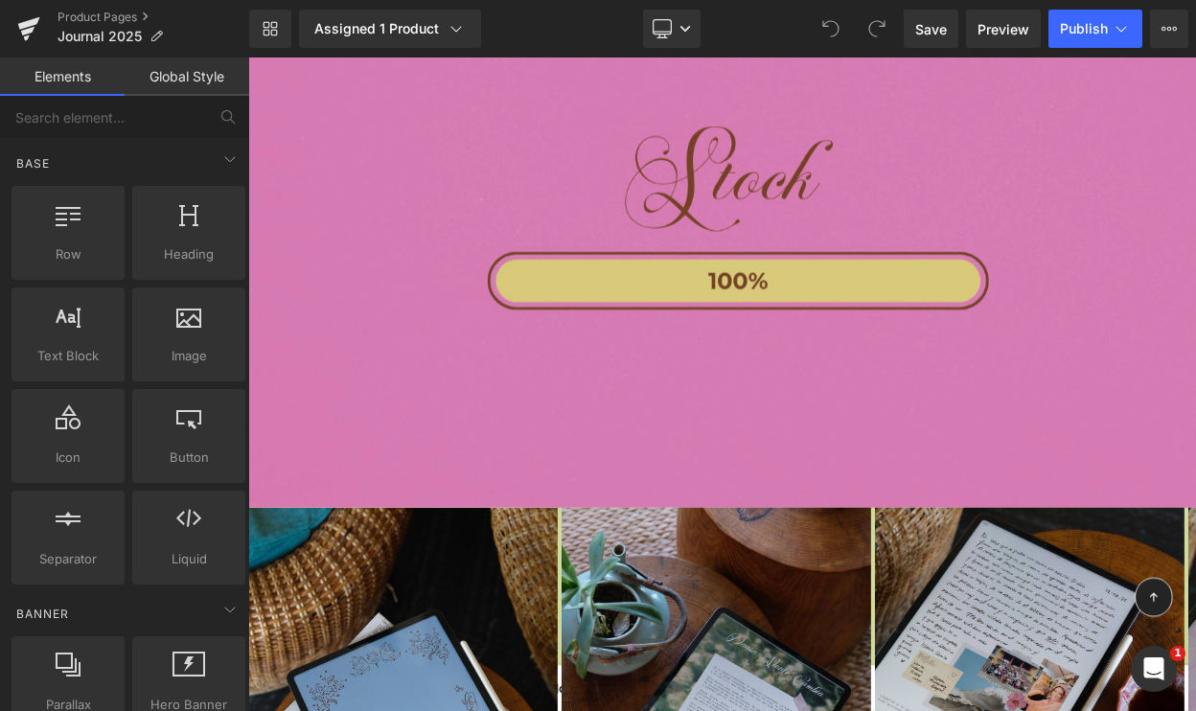
click at [825, 322] on img at bounding box center [828, 282] width 1160 height 652
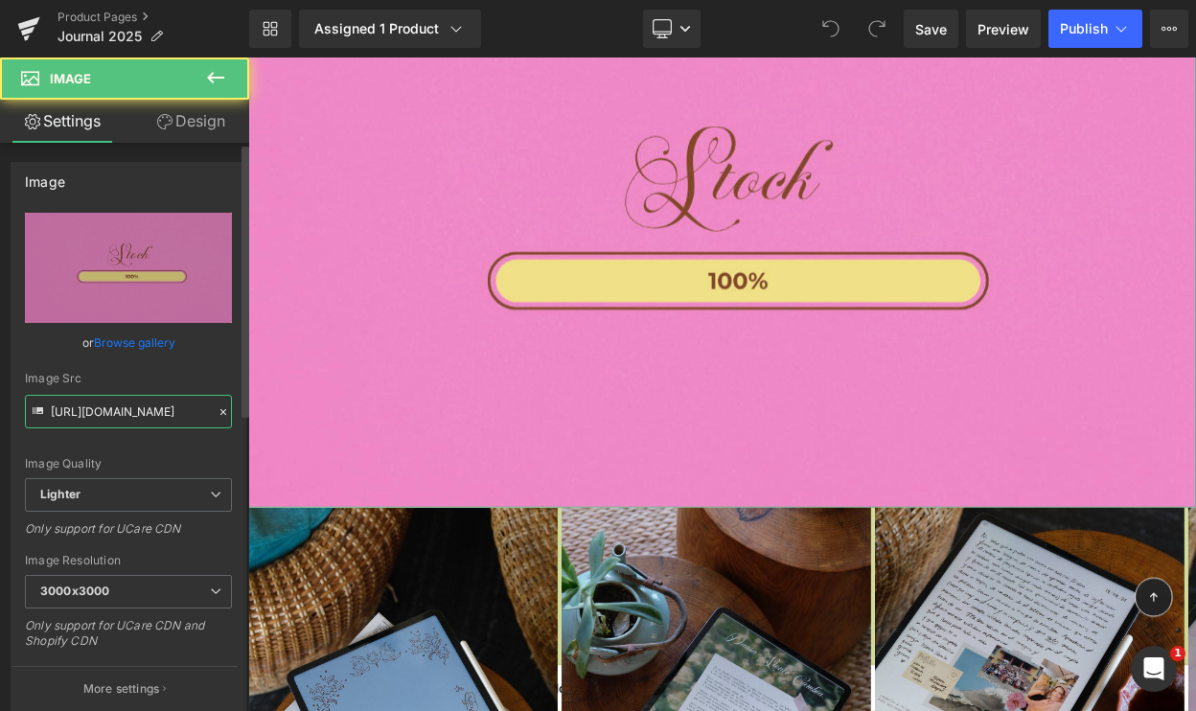
click at [124, 412] on input "https://ucarecdn.com/782b475a-75ea-428f-891c-fe0d22e8482e/-/format/auto/-/previ…" at bounding box center [128, 412] width 207 height 34
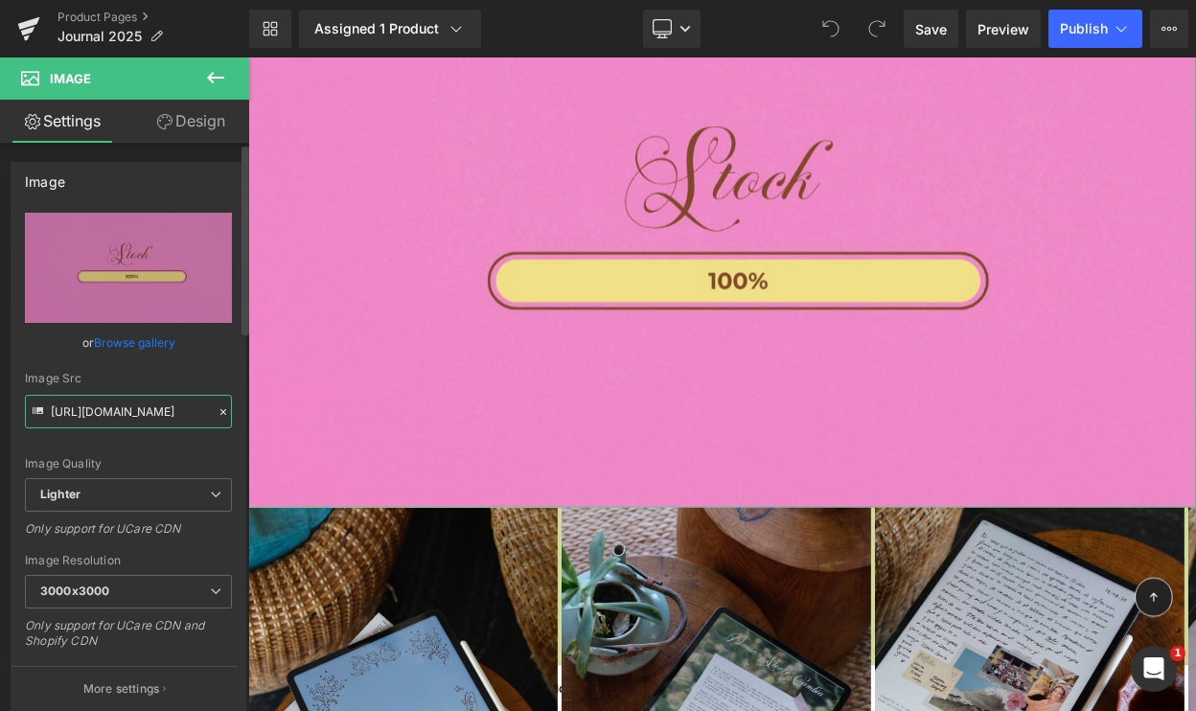
click at [124, 412] on input "https://ucarecdn.com/782b475a-75ea-428f-891c-fe0d22e8482e/-/format/auto/-/previ…" at bounding box center [128, 412] width 207 height 34
paste input "cdn.shopify.com/s/files/1/0570/4643/3947/files/Pagina_Web_-_AGENDA_2025_JOURNAL…"
type input "https://cdn.shopify.com/s/files/1/0570/4643/3947/files/Pagina_Web_-_AGENDA_2025…"
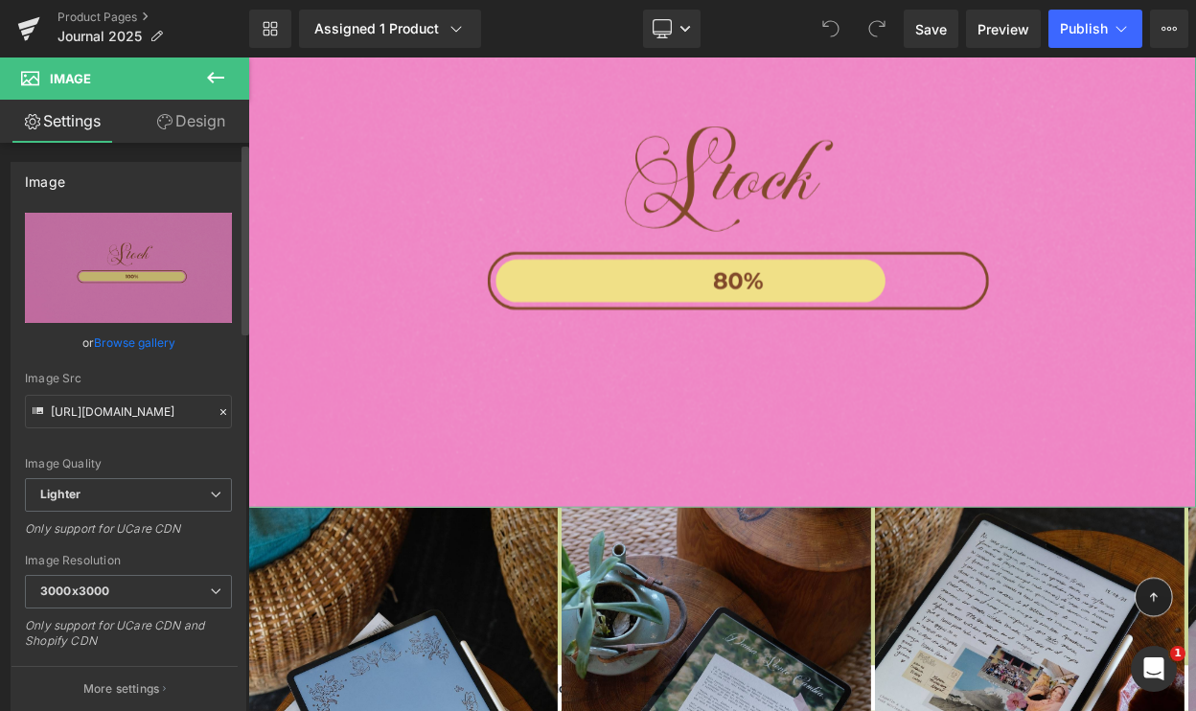
click at [142, 370] on div "Image Quality Lighter Lightest Lighter Lighter Lightest Only support for UCare …" at bounding box center [128, 346] width 207 height 266
click at [1078, 5] on div "Library Assigned 1 Product Product Preview Journal Profética 2025 Manage assign…" at bounding box center [722, 29] width 947 height 58
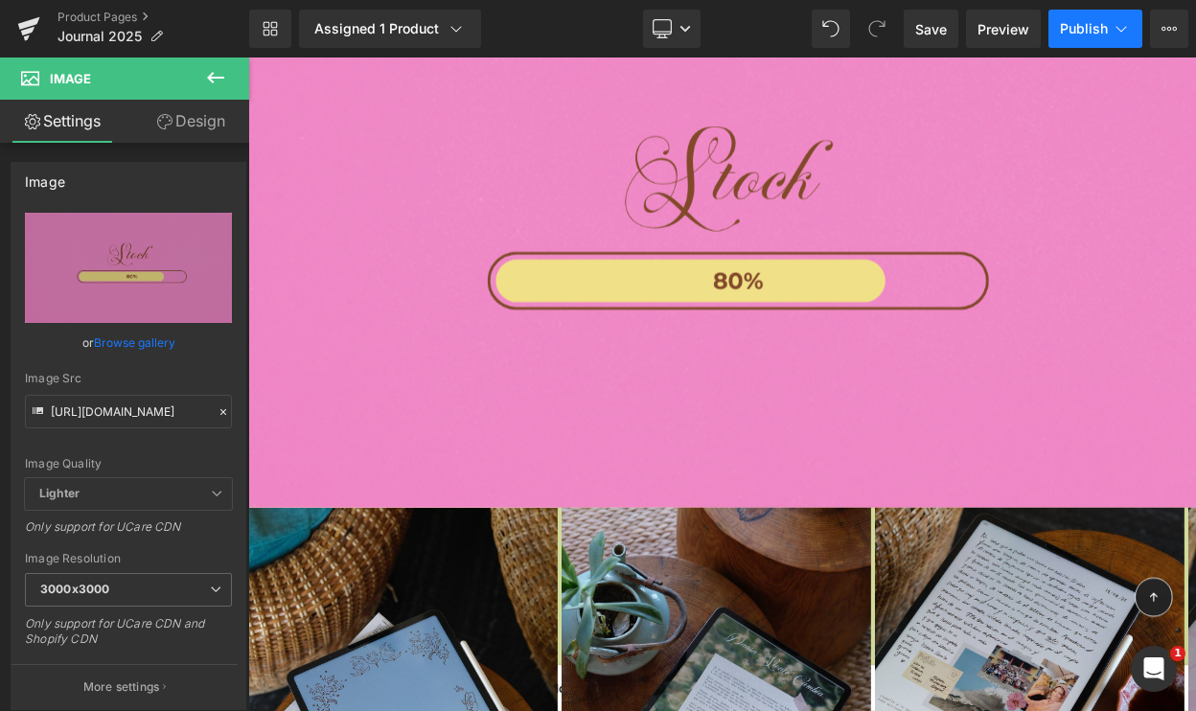
click at [1078, 24] on span "Publish" at bounding box center [1084, 28] width 48 height 15
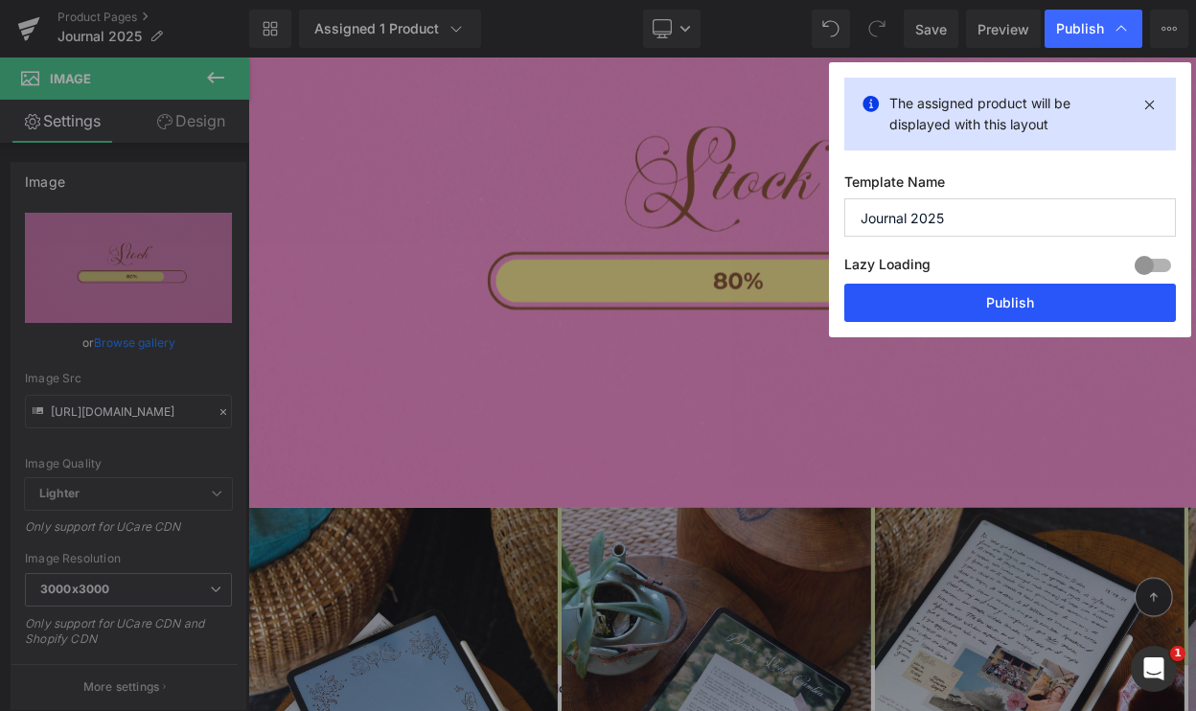
click at [1031, 297] on button "Publish" at bounding box center [1010, 303] width 332 height 38
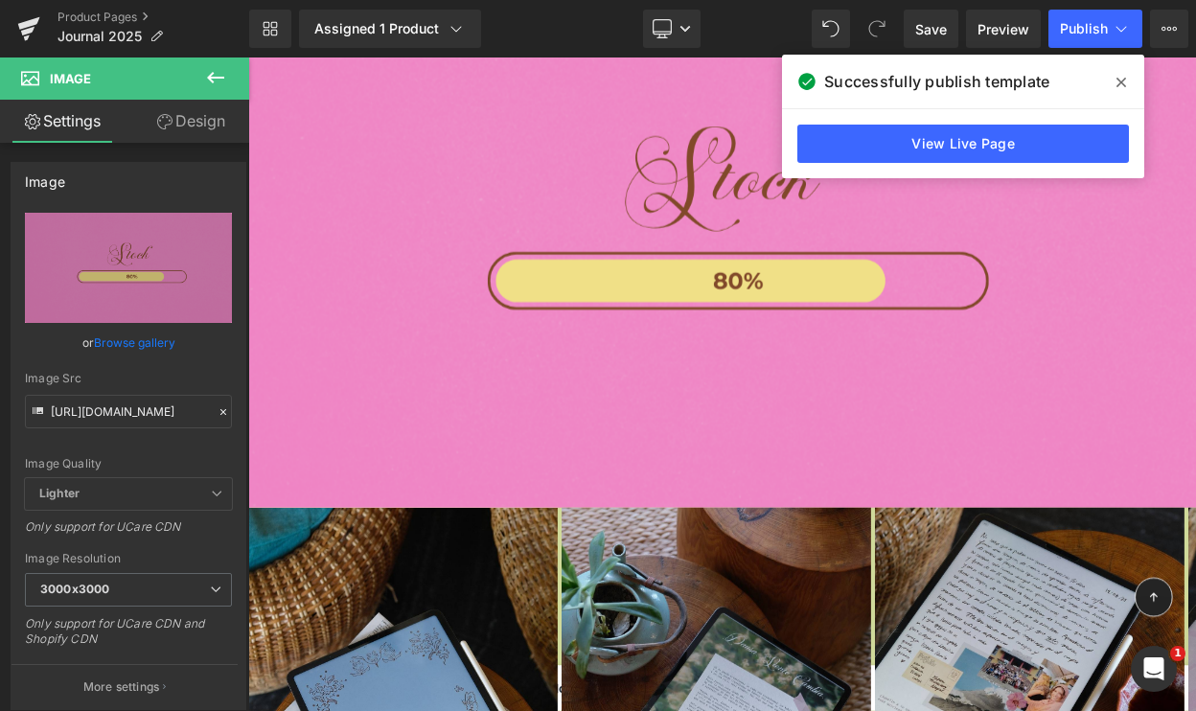
click at [1121, 81] on icon at bounding box center [1122, 83] width 10 height 10
